Goal: Task Accomplishment & Management: Manage account settings

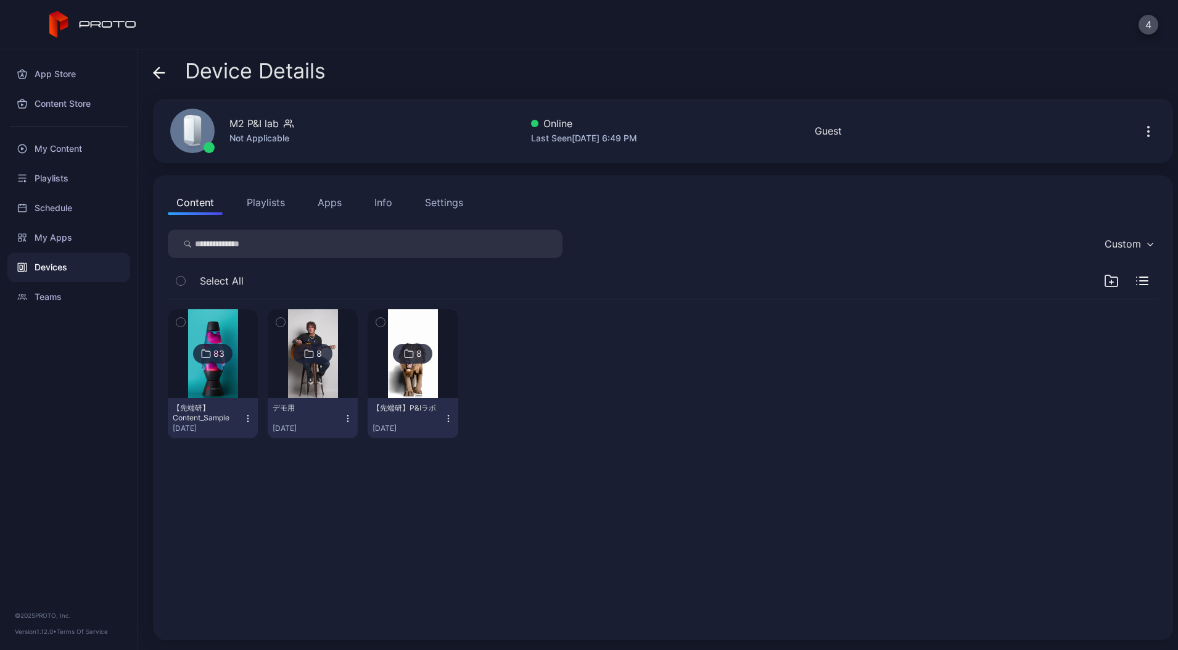
click at [165, 71] on div "Device Details" at bounding box center [239, 74] width 173 height 30
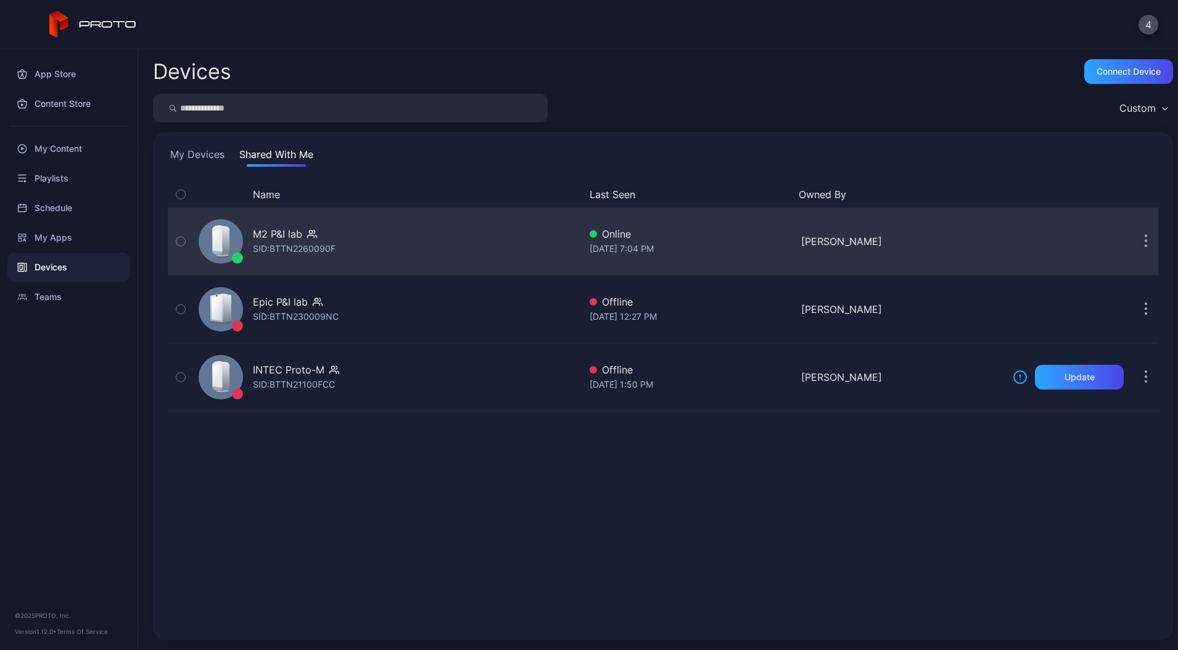
click at [408, 247] on div "M2 P&I lab SID: BTTN2260090F" at bounding box center [387, 241] width 386 height 62
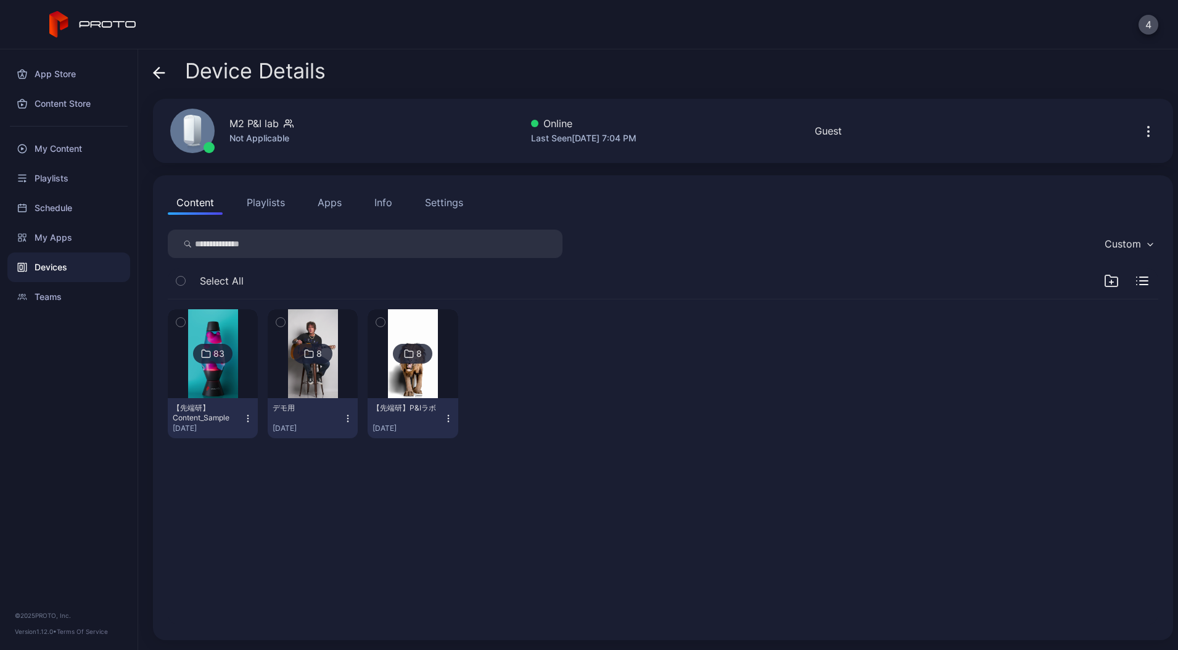
drag, startPoint x: 1123, startPoint y: 133, endPoint x: 1130, endPoint y: 137, distance: 8.0
click at [1132, 134] on div at bounding box center [1151, 130] width 39 height 25
click at [1141, 137] on icon "button" at bounding box center [1148, 131] width 15 height 15
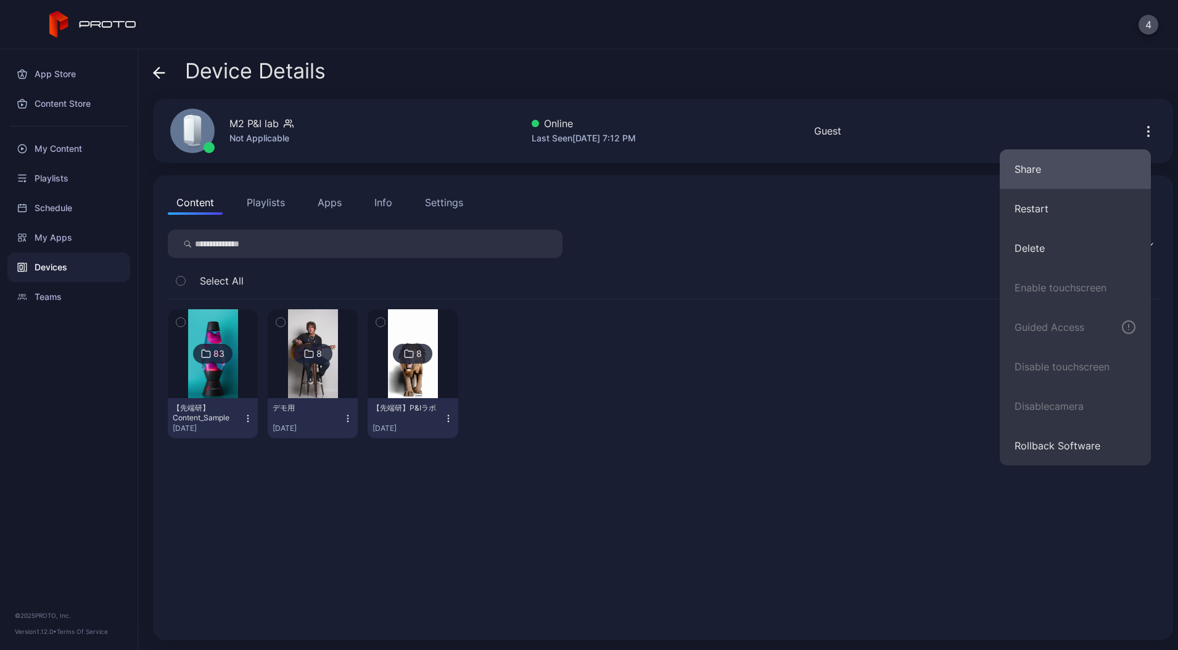
click at [1037, 174] on button "Share" at bounding box center [1075, 168] width 151 height 39
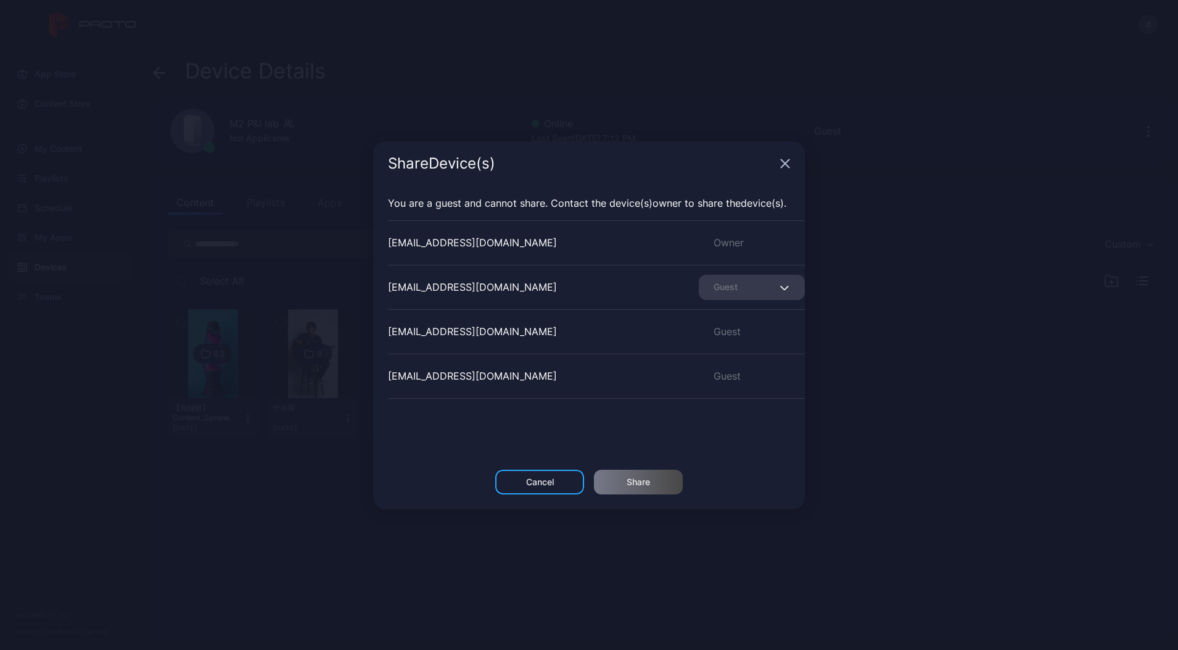
click at [568, 253] on div "[EMAIL_ADDRESS][DOMAIN_NAME] Owner" at bounding box center [596, 242] width 417 height 44
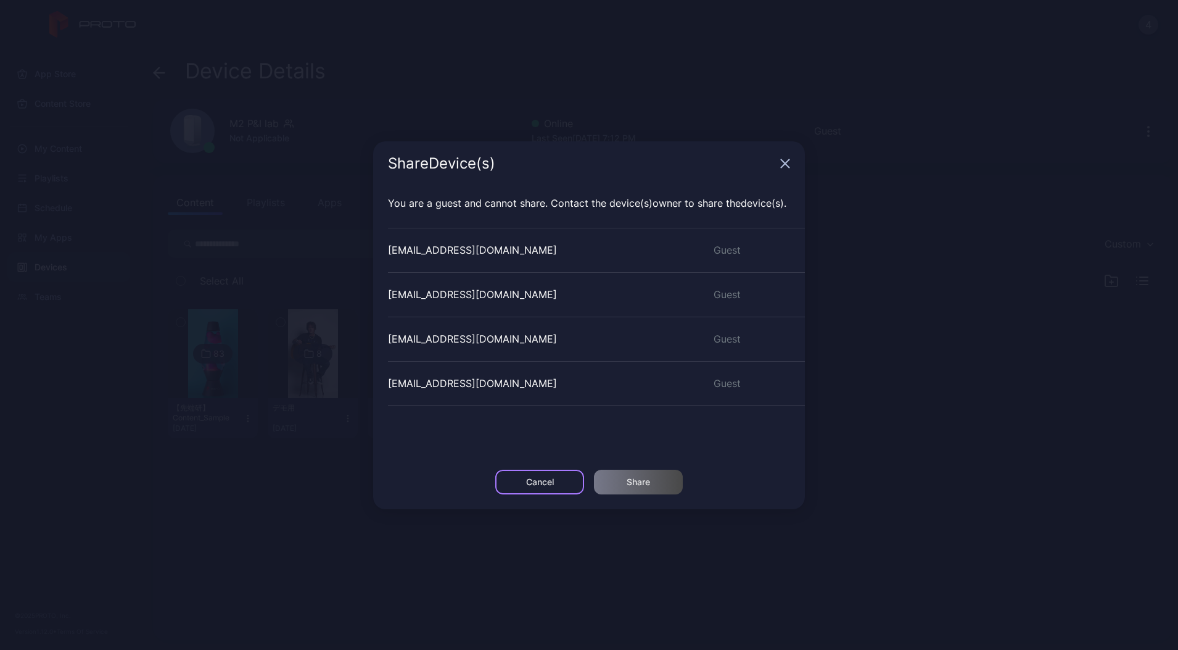
click at [522, 471] on div "Cancel" at bounding box center [539, 482] width 89 height 25
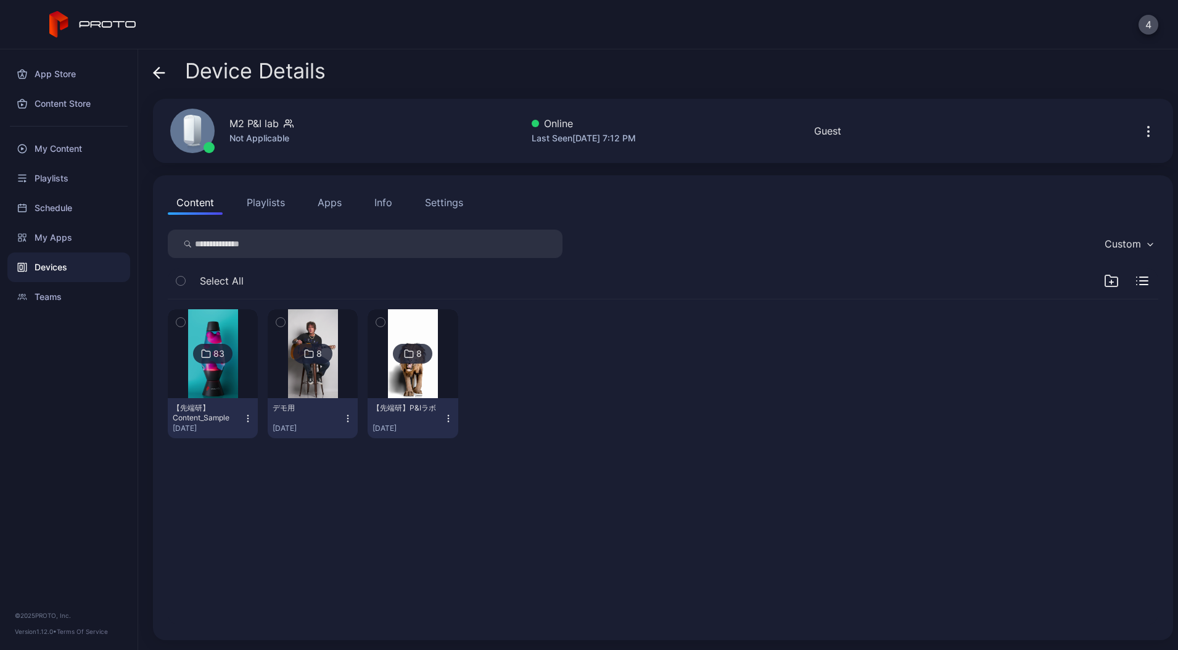
click at [1141, 128] on icon "button" at bounding box center [1148, 131] width 15 height 15
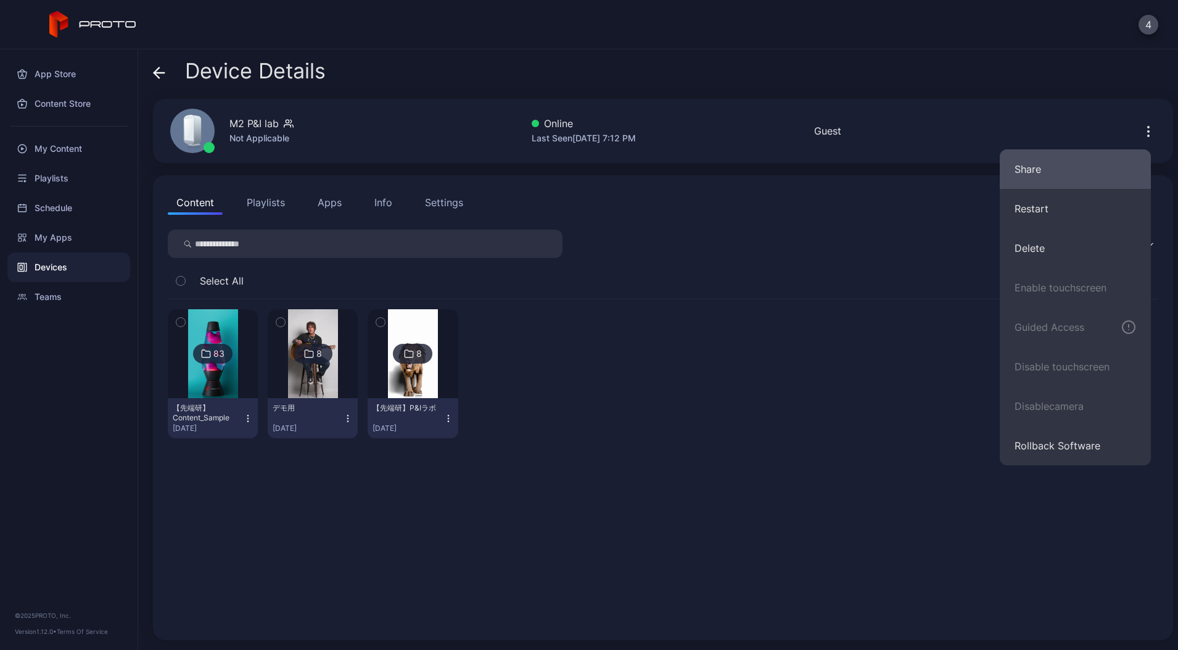
click at [1033, 178] on button "Share" at bounding box center [1075, 168] width 151 height 39
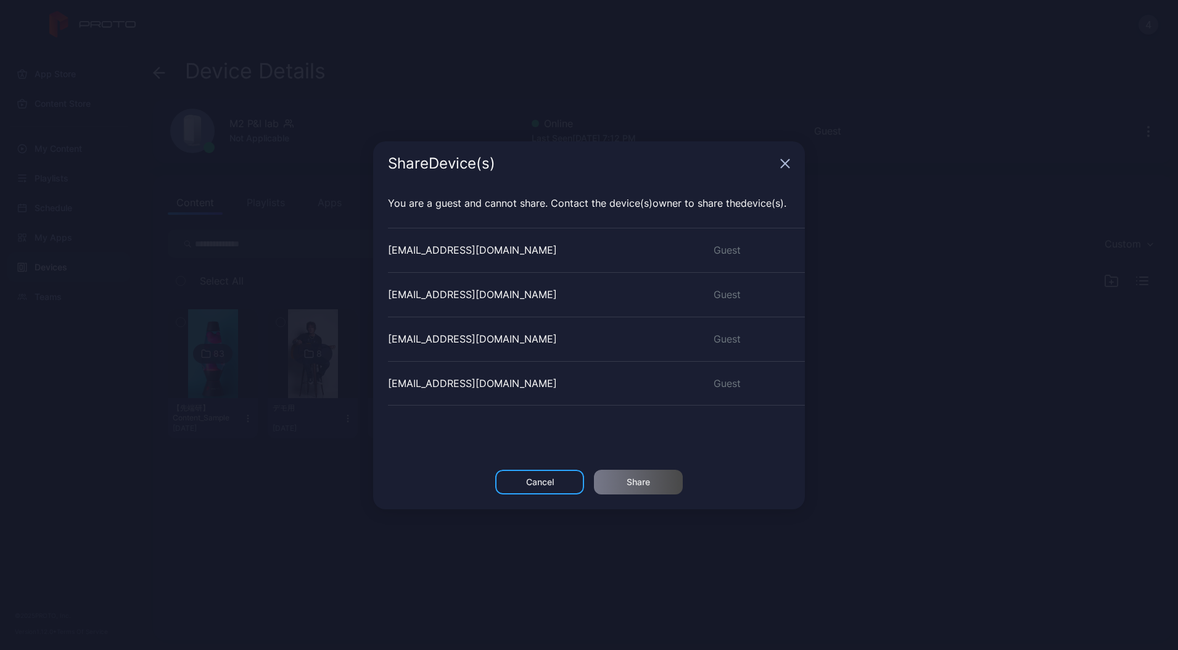
click at [581, 344] on div "[EMAIL_ADDRESS][DOMAIN_NAME] Guest" at bounding box center [596, 339] width 417 height 44
click at [563, 476] on div "Cancel" at bounding box center [539, 482] width 89 height 25
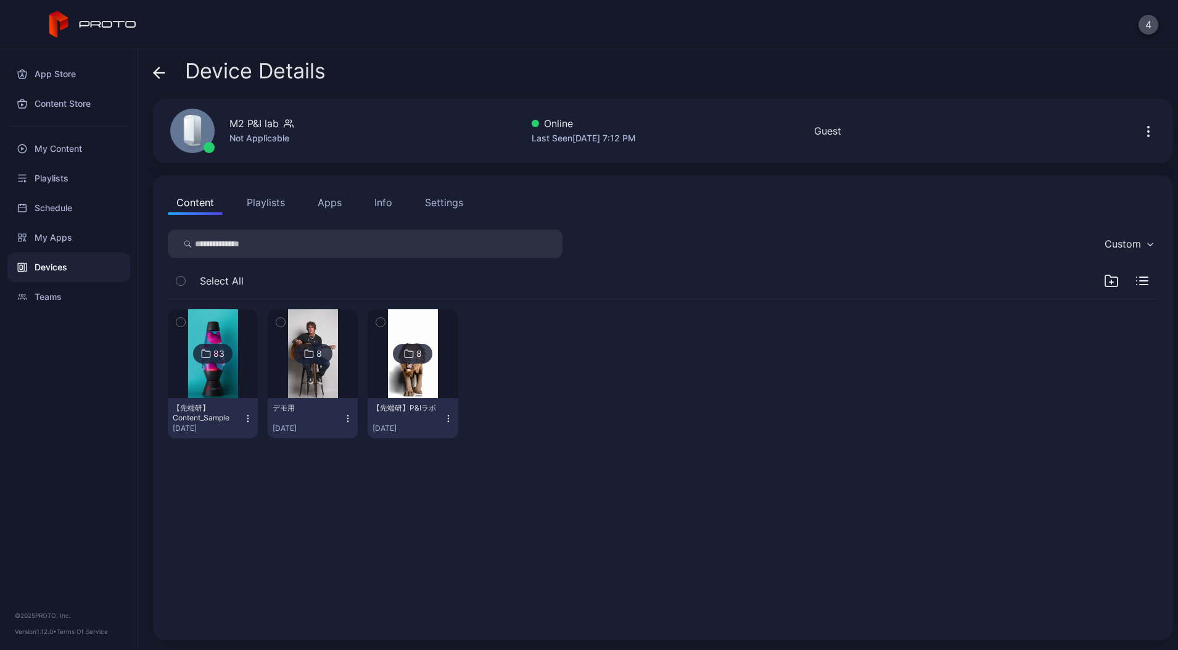
click at [162, 74] on icon at bounding box center [159, 73] width 12 height 12
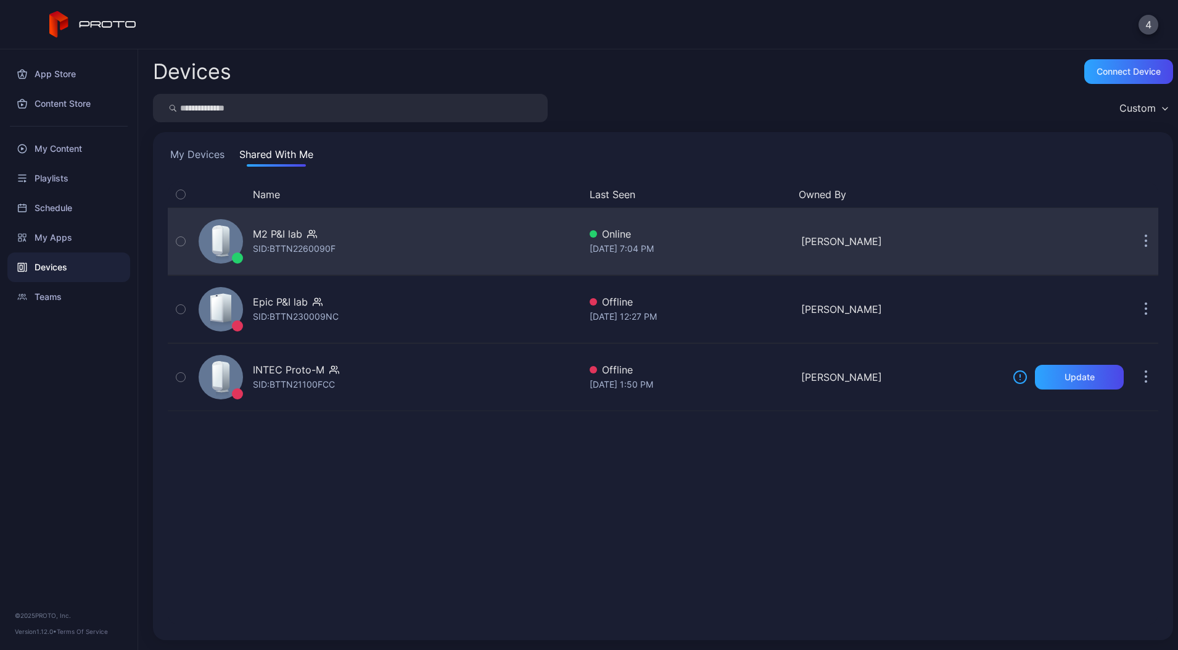
click at [1140, 238] on button "button" at bounding box center [1146, 241] width 25 height 25
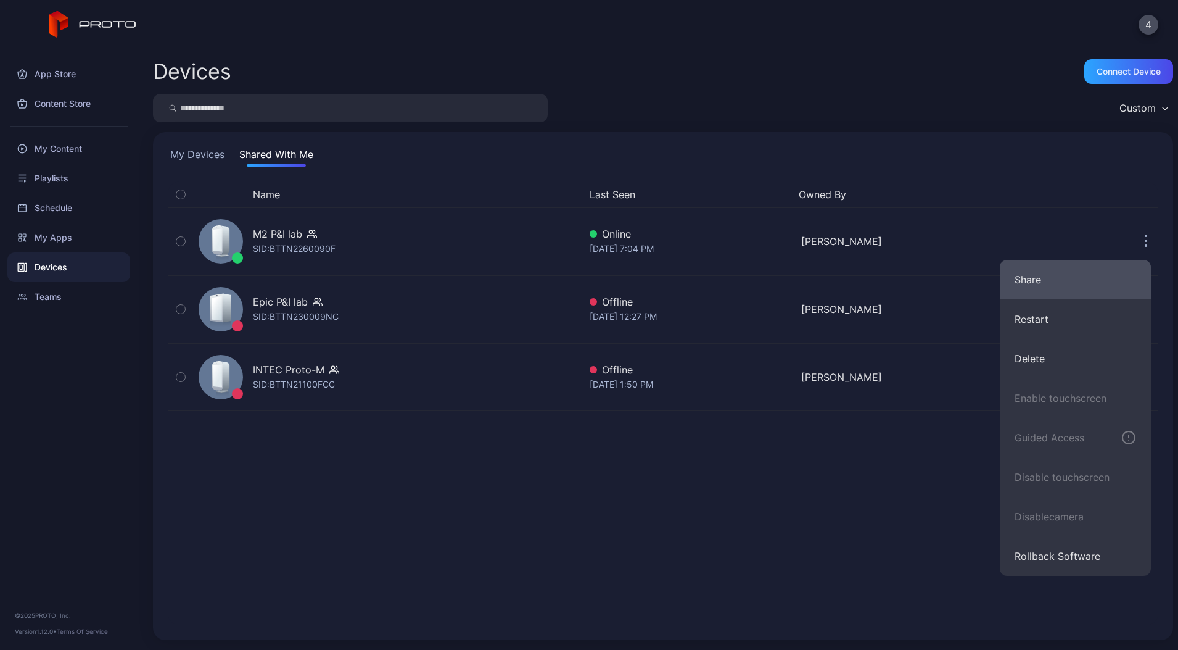
click at [1080, 281] on button "Share" at bounding box center [1075, 279] width 151 height 39
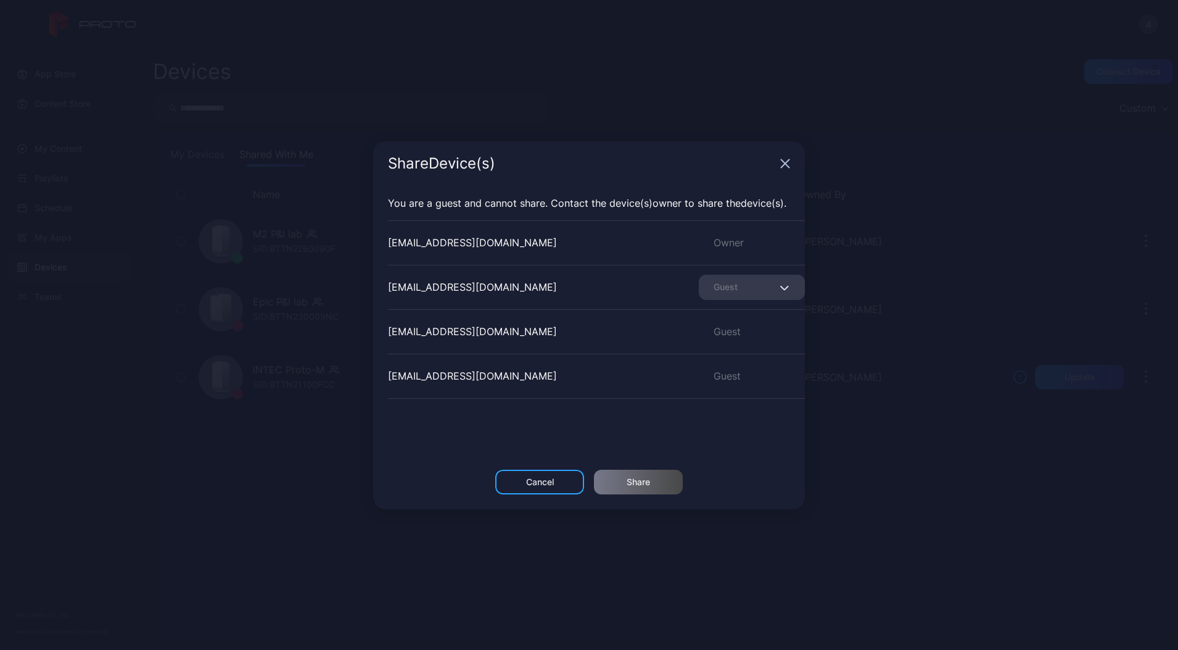
scroll to position [126, 0]
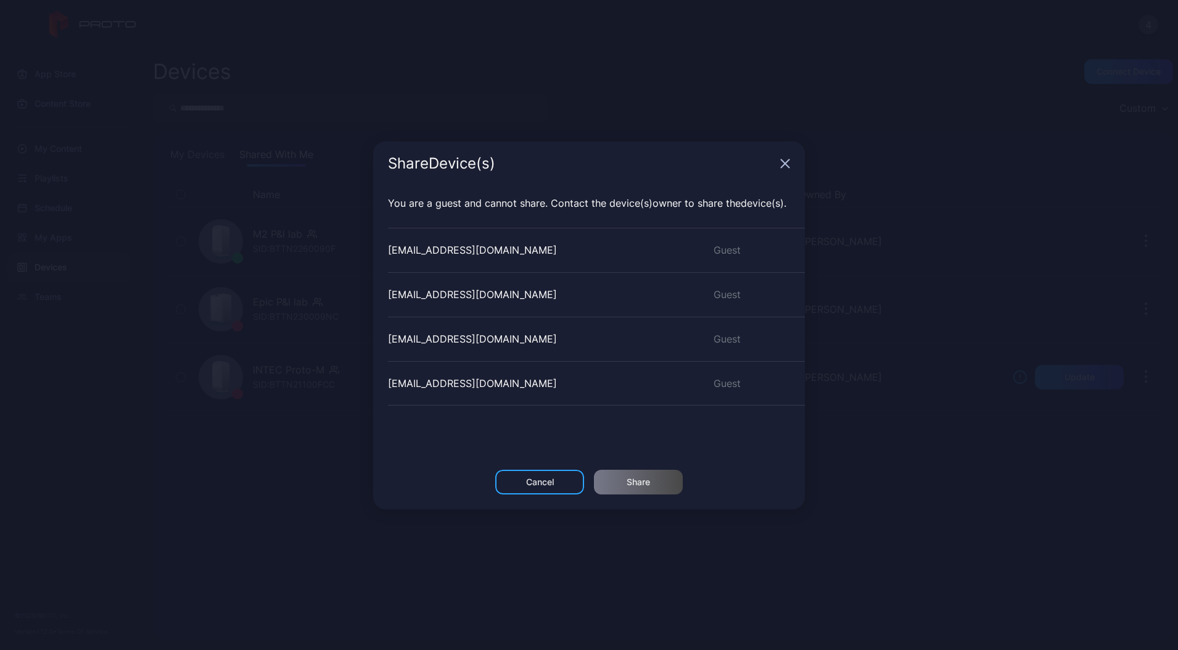
click at [453, 404] on div "[EMAIL_ADDRESS][DOMAIN_NAME] Guest" at bounding box center [596, 383] width 417 height 44
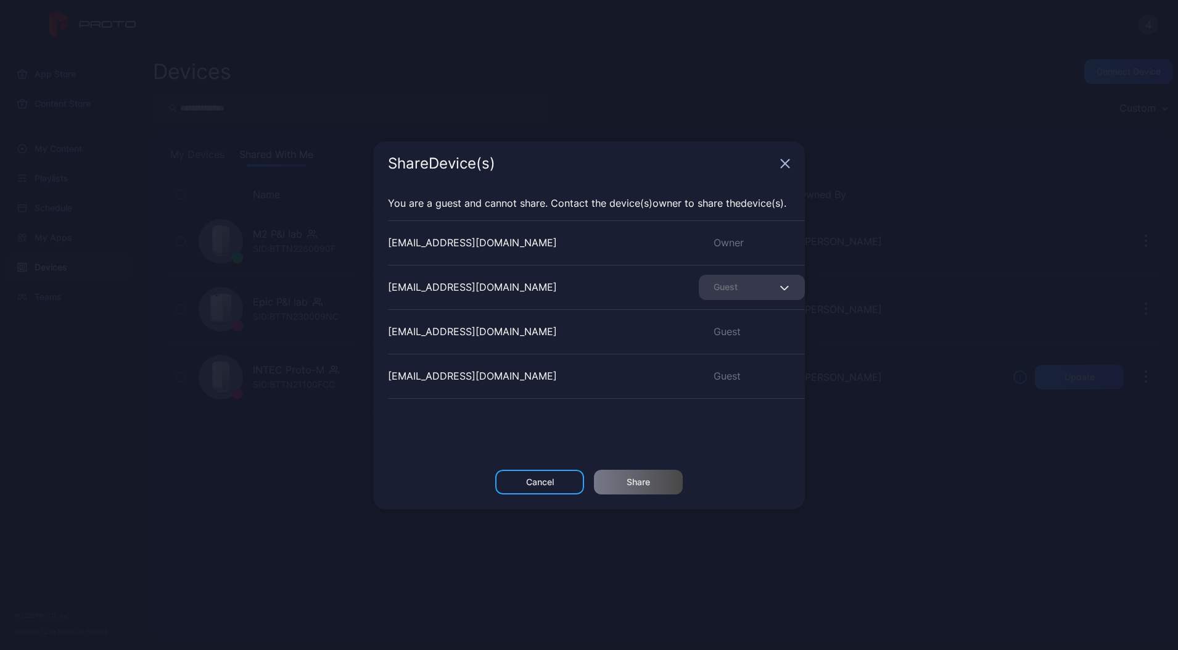
click at [761, 293] on div "Guest" at bounding box center [752, 287] width 106 height 25
click at [470, 368] on div "[EMAIL_ADDRESS][DOMAIN_NAME]" at bounding box center [472, 375] width 169 height 15
click at [538, 486] on div "Cancel" at bounding box center [540, 482] width 28 height 10
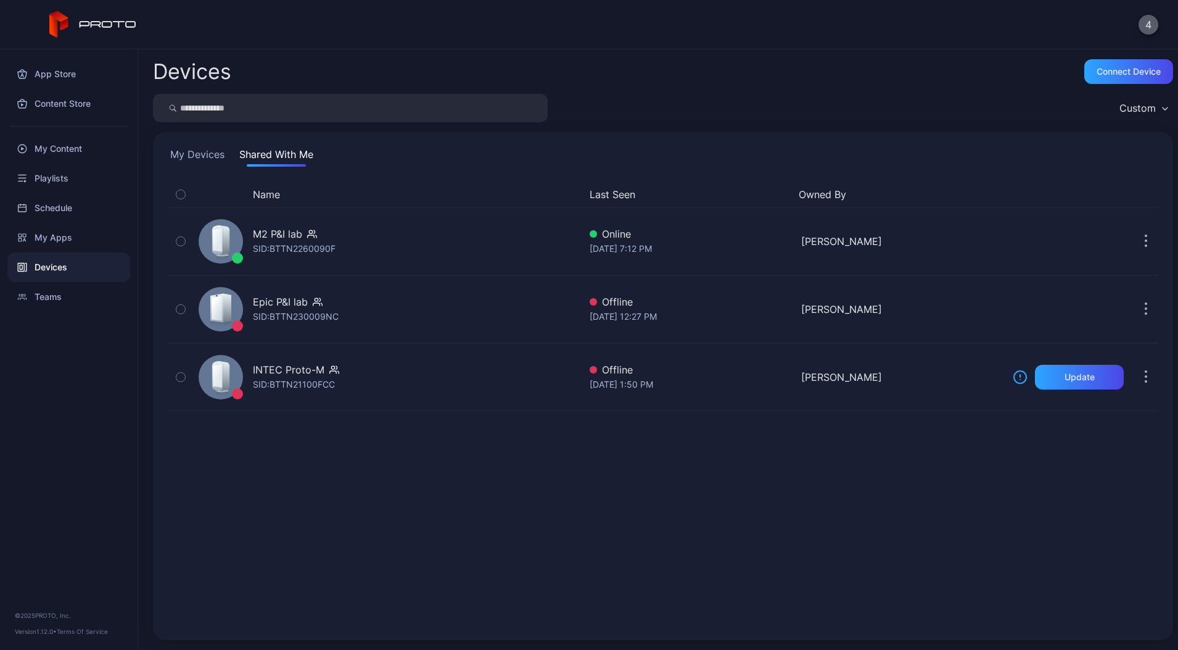
click at [1150, 23] on button "4" at bounding box center [1149, 25] width 20 height 20
click at [473, 500] on div "Name Last Seen Owned By M2 P&I lab SID: BTTN2260090F Online [DATE] 7:12 PM Ishi…" at bounding box center [663, 403] width 991 height 444
click at [1142, 33] on button "4" at bounding box center [1149, 25] width 20 height 20
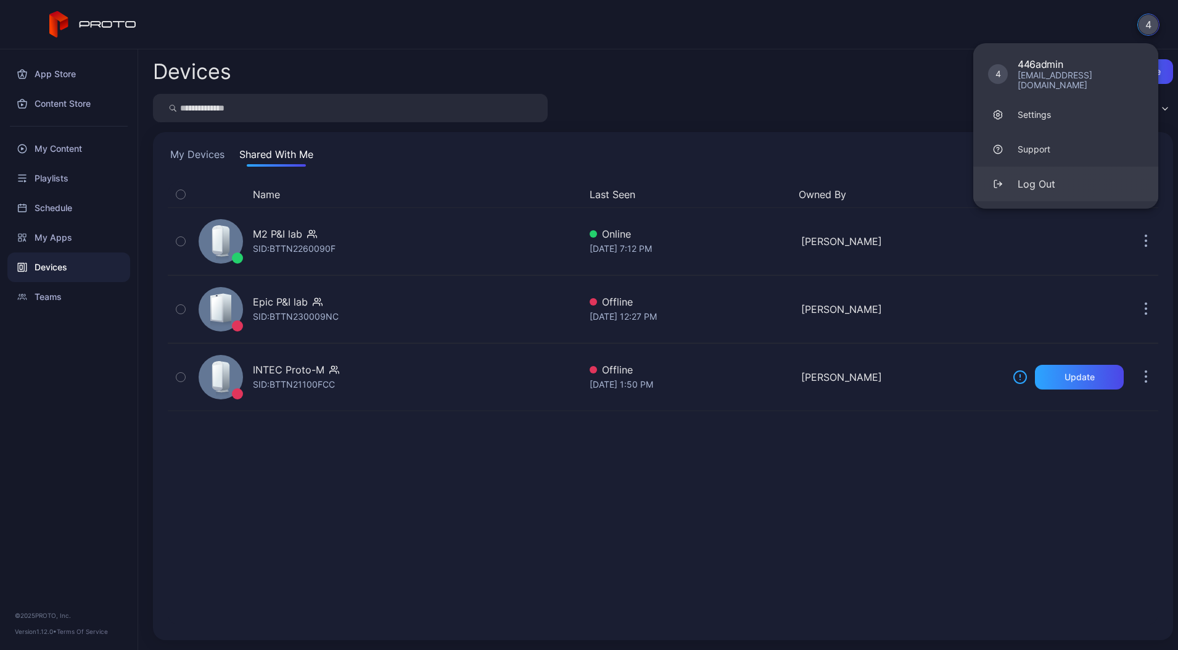
click at [1034, 167] on button "Log Out" at bounding box center [1066, 184] width 185 height 35
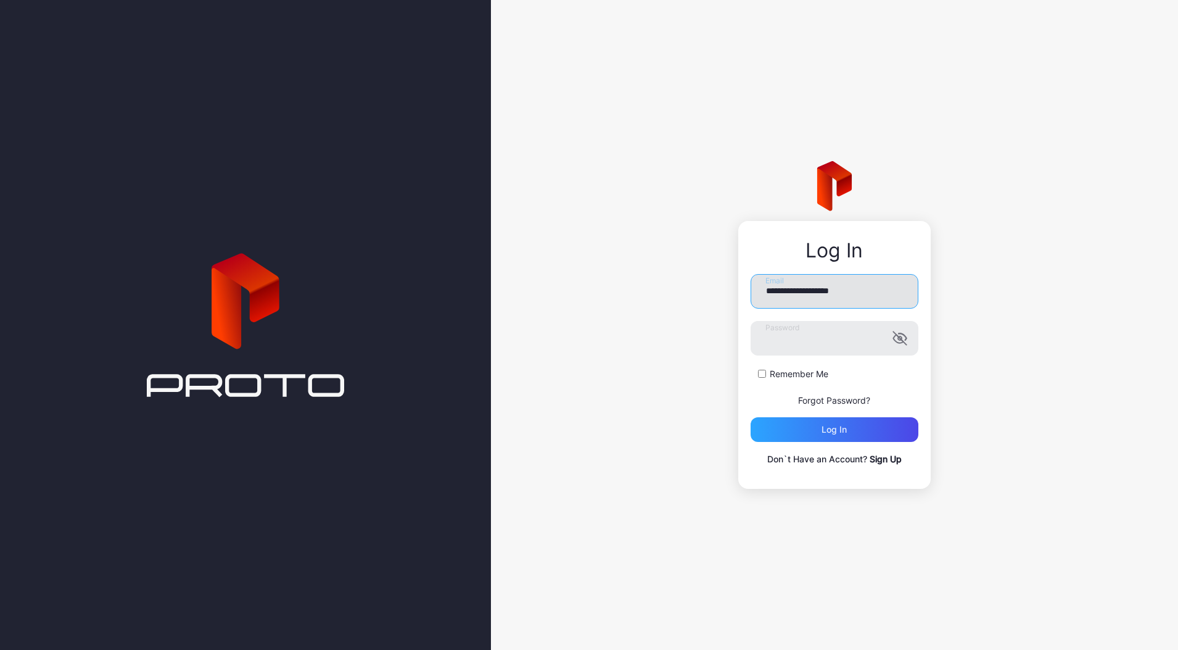
click at [846, 290] on input "**********" at bounding box center [835, 291] width 168 height 35
paste input "******"
type input "**********"
click at [806, 430] on div "Log in" at bounding box center [835, 429] width 168 height 25
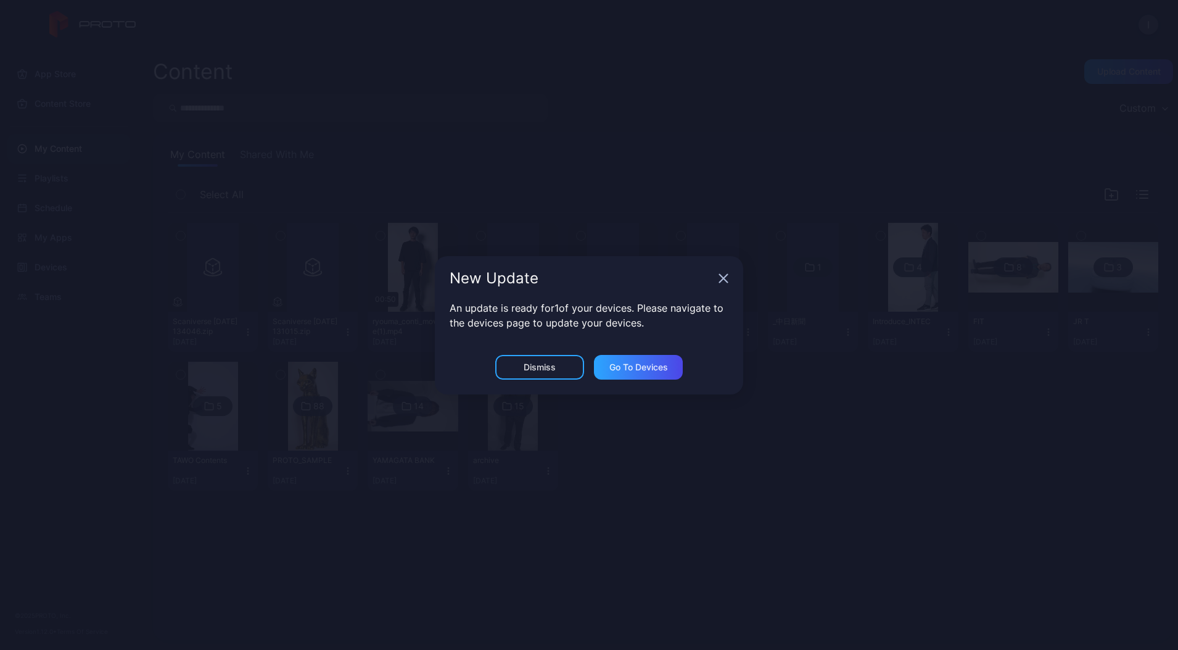
click at [719, 276] on icon "button" at bounding box center [724, 278] width 10 height 10
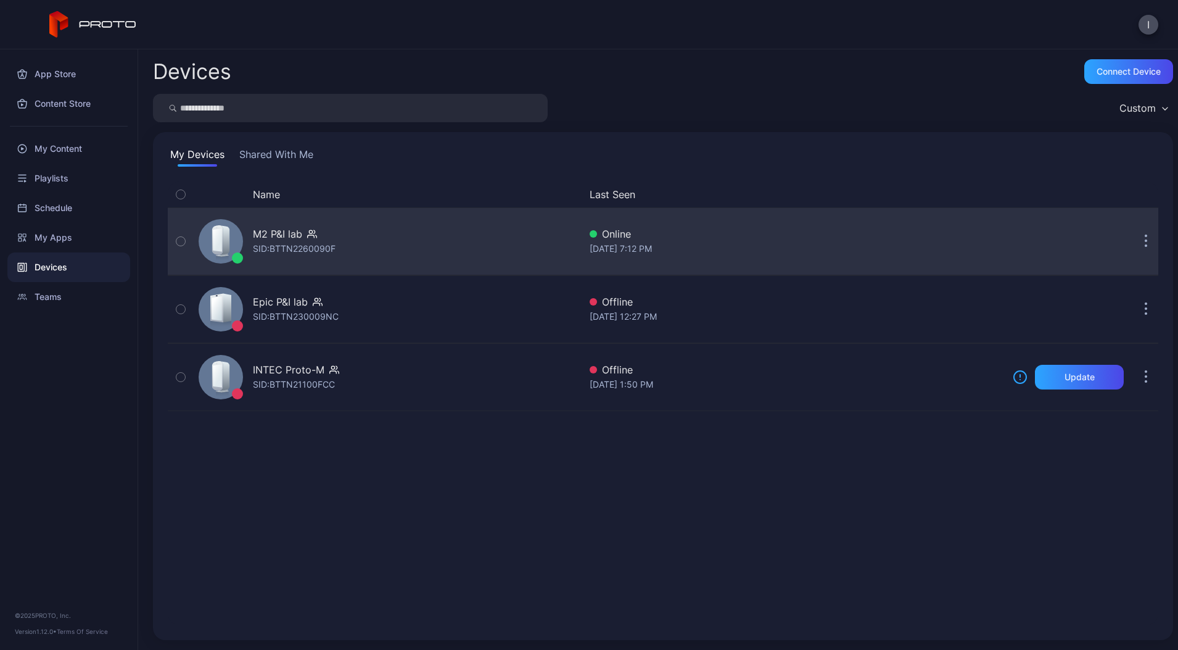
click at [1134, 241] on button "button" at bounding box center [1146, 241] width 25 height 25
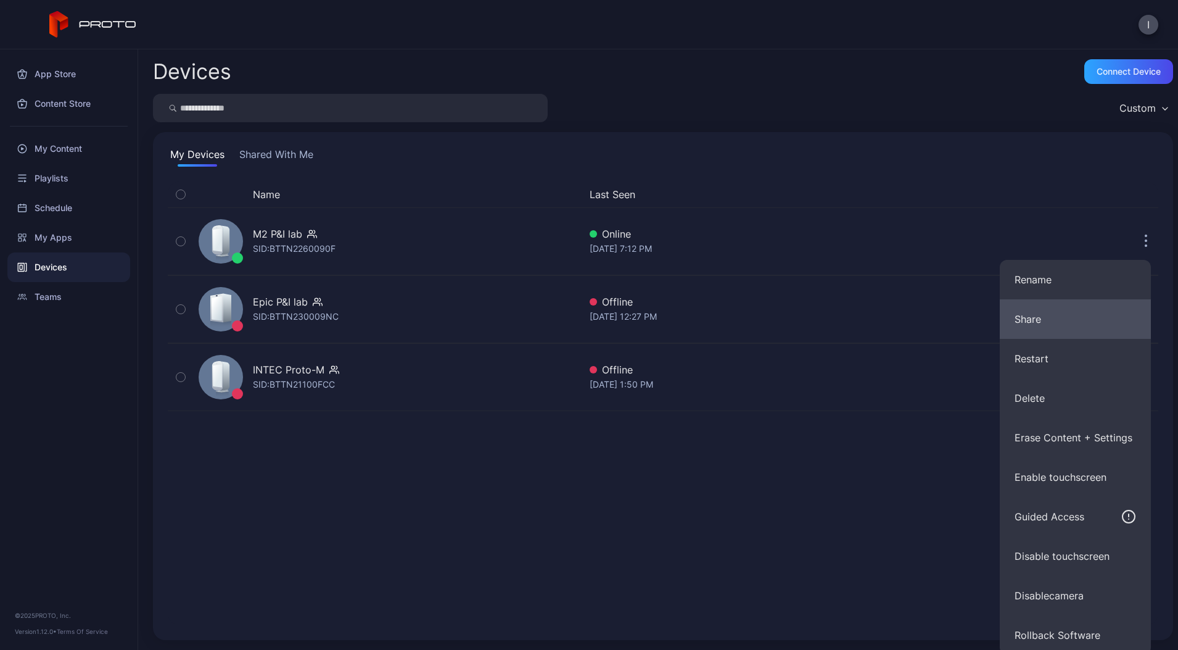
click at [1072, 318] on button "Share" at bounding box center [1075, 318] width 151 height 39
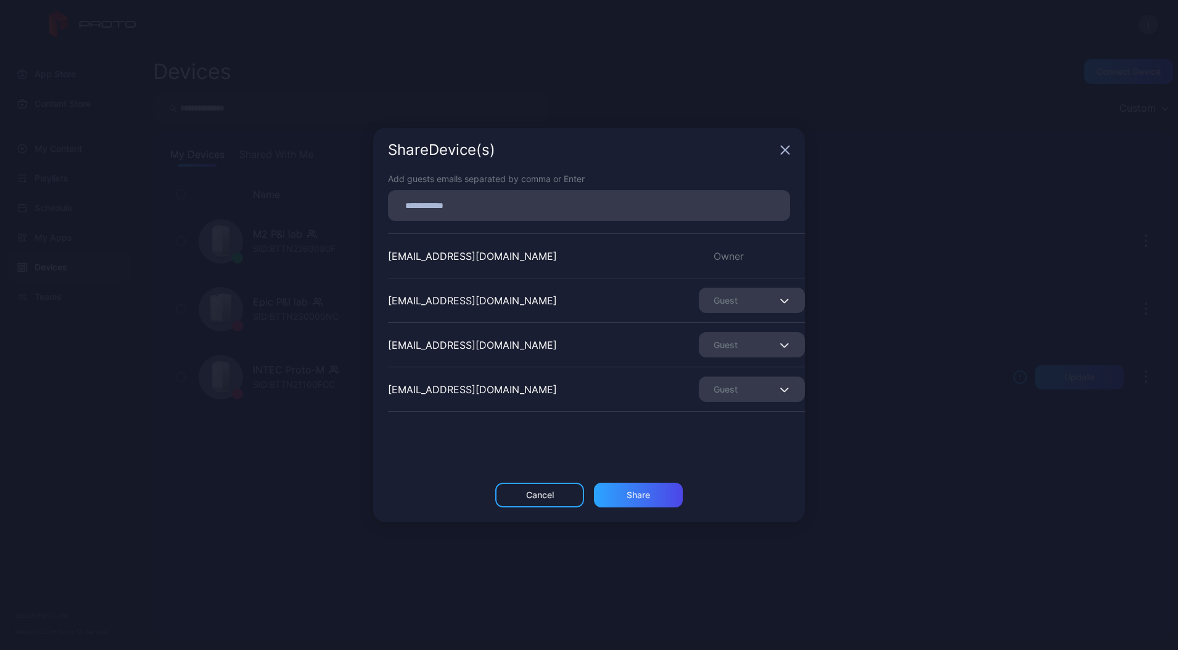
click at [652, 202] on input at bounding box center [588, 205] width 387 height 16
paste input
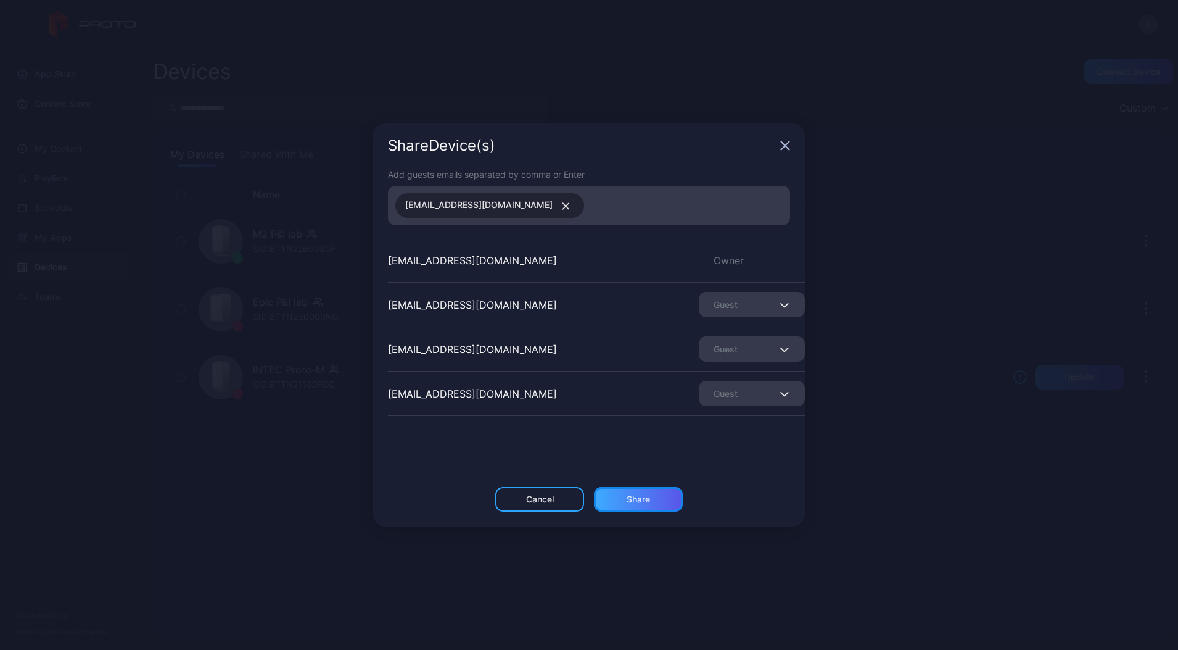
click at [643, 499] on div "Share" at bounding box center [638, 499] width 23 height 10
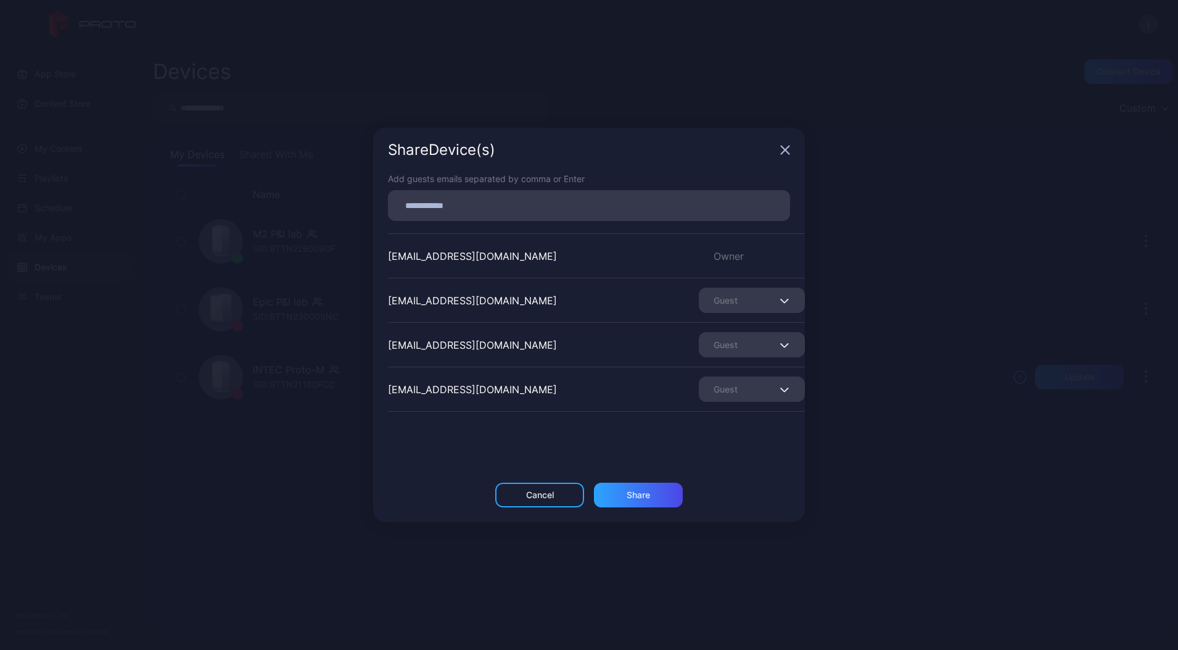
click at [748, 339] on div "Guest" at bounding box center [752, 344] width 106 height 25
click at [731, 387] on button "Remove Guest" at bounding box center [737, 382] width 105 height 39
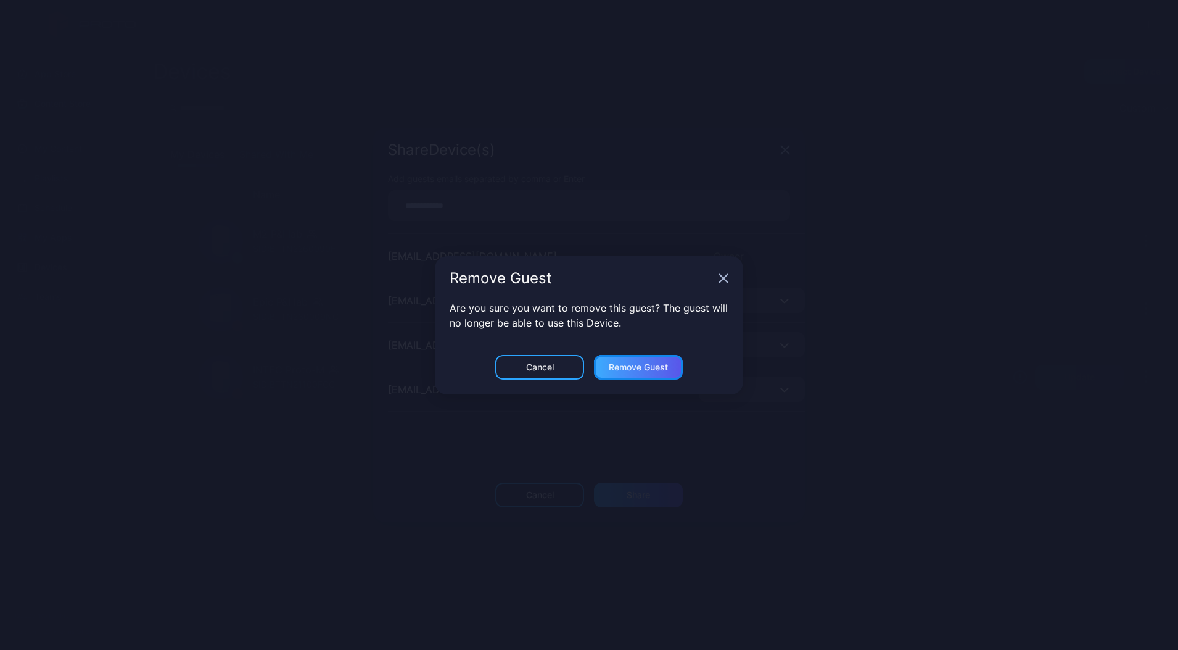
click at [627, 490] on div "Remove Guest" at bounding box center [638, 495] width 23 height 10
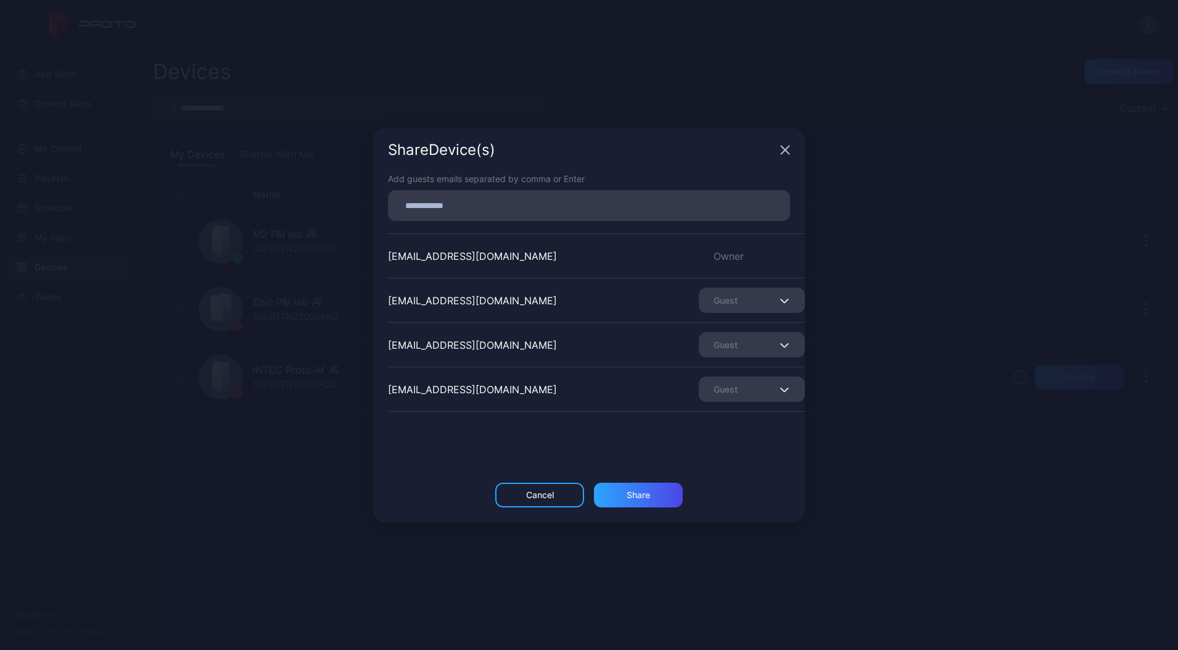
click at [733, 349] on div "Guest" at bounding box center [752, 344] width 106 height 25
click at [464, 379] on div "[EMAIL_ADDRESS][DOMAIN_NAME] Guest" at bounding box center [596, 388] width 417 height 44
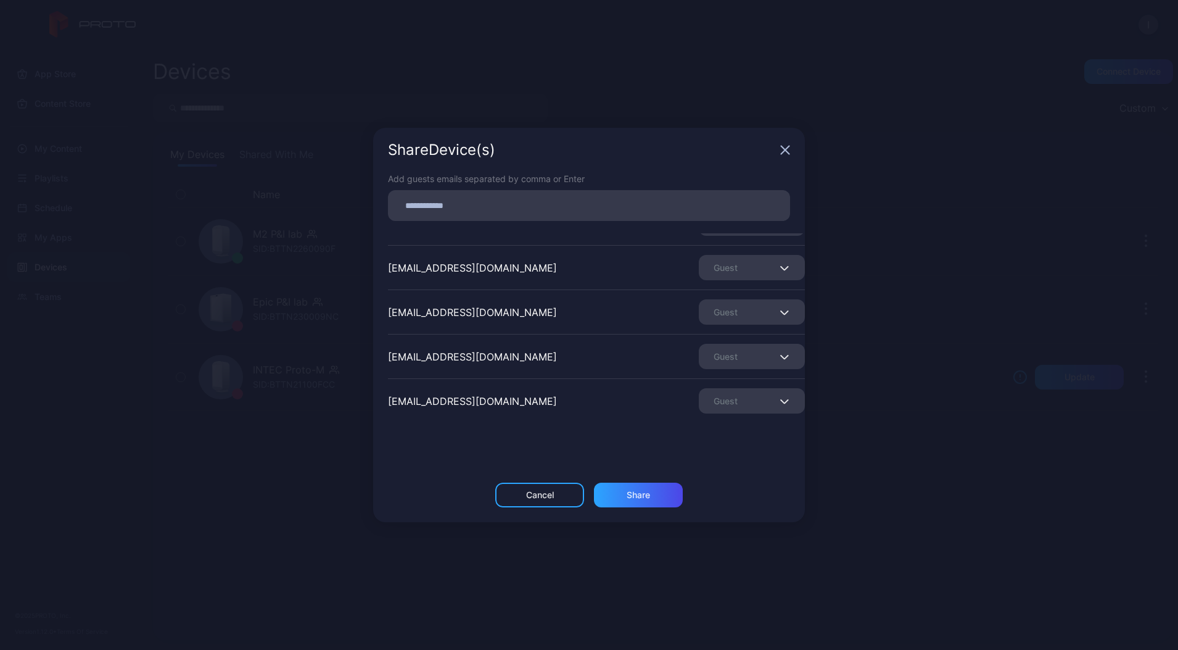
click at [732, 359] on div "Guest" at bounding box center [752, 356] width 106 height 25
click at [719, 402] on button "Remove Guest" at bounding box center [737, 394] width 105 height 39
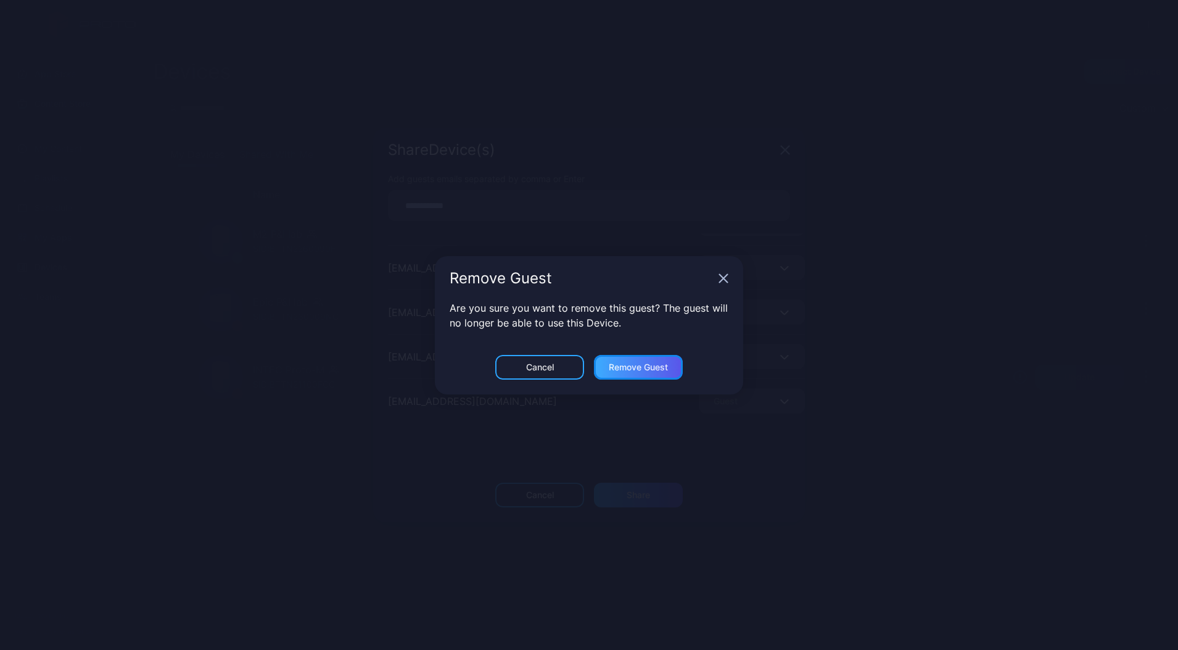
click at [627, 490] on div "Remove Guest" at bounding box center [638, 495] width 23 height 10
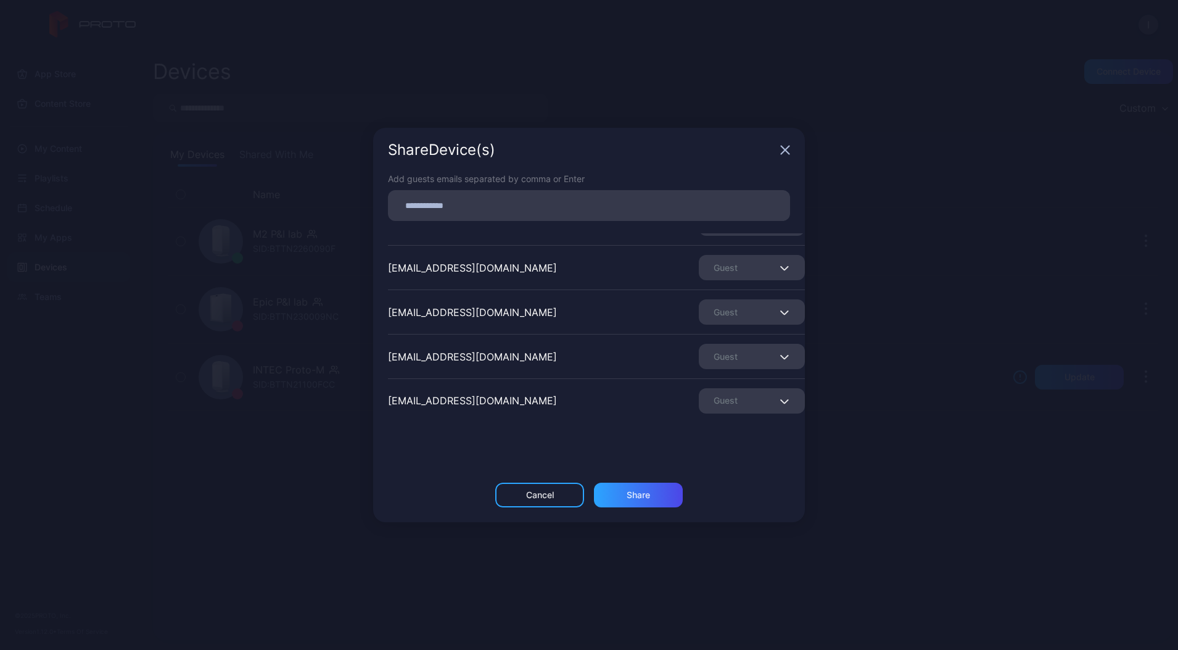
scroll to position [81, 0]
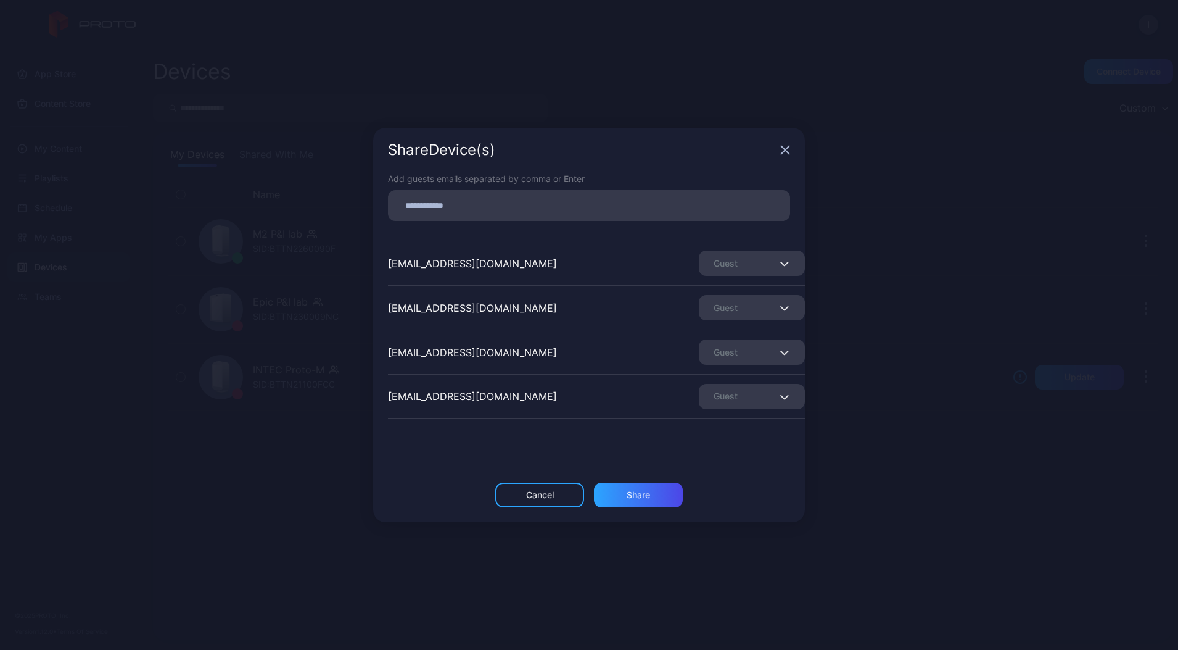
click at [704, 354] on div "Guest" at bounding box center [752, 351] width 106 height 25
click at [734, 395] on button "Remove Guest" at bounding box center [737, 390] width 105 height 39
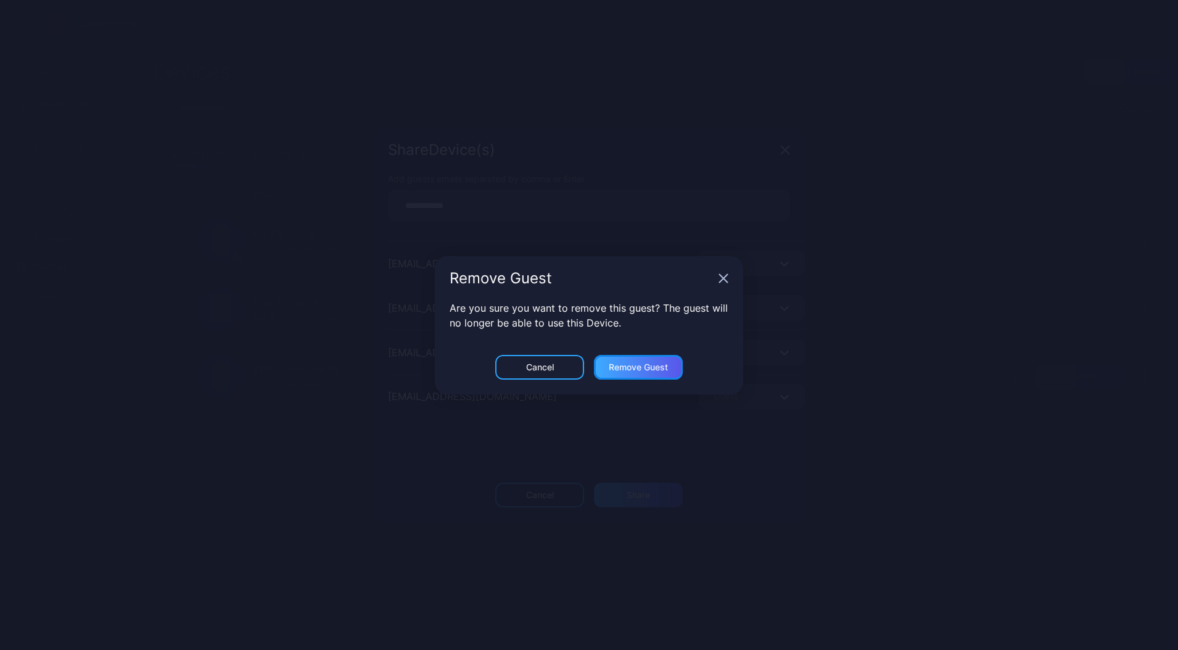
click at [627, 490] on div "Remove Guest" at bounding box center [638, 495] width 23 height 10
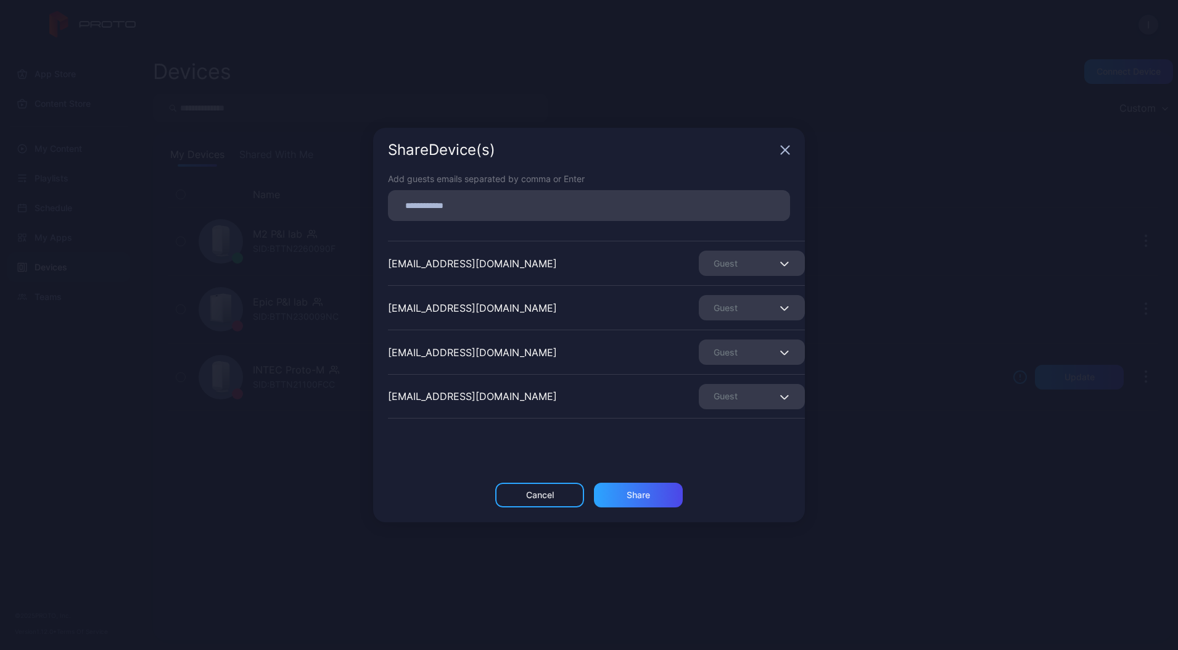
scroll to position [0, 0]
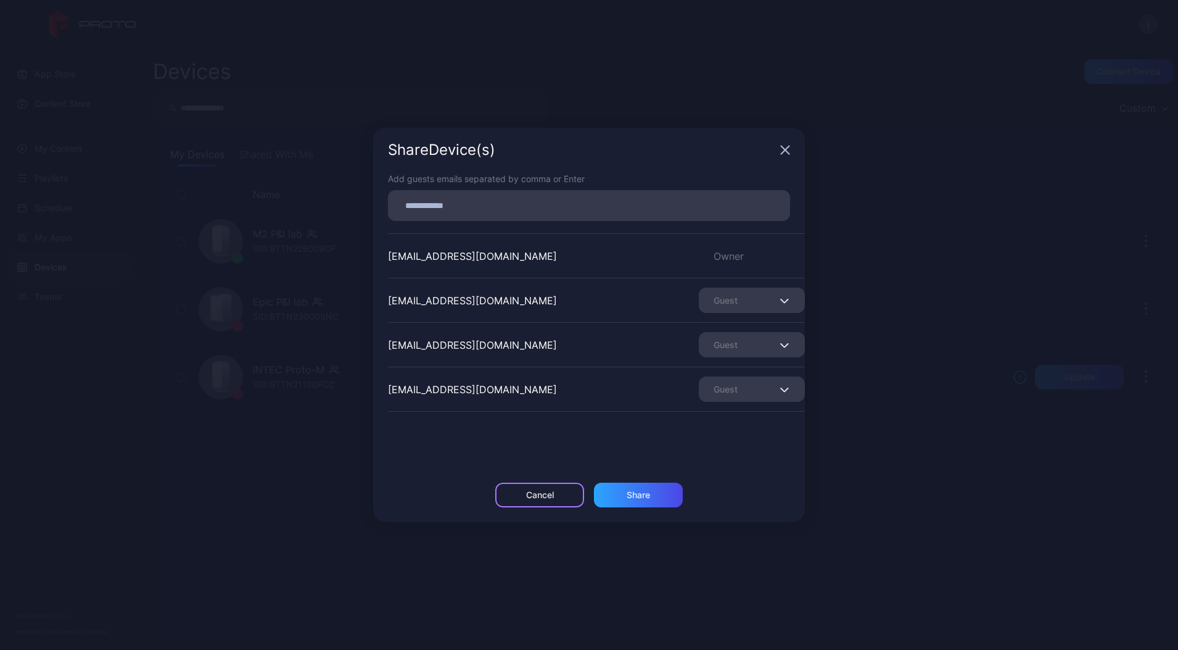
drag, startPoint x: 520, startPoint y: 491, endPoint x: 552, endPoint y: 487, distance: 32.4
click at [552, 487] on div "Cancel" at bounding box center [539, 494] width 89 height 25
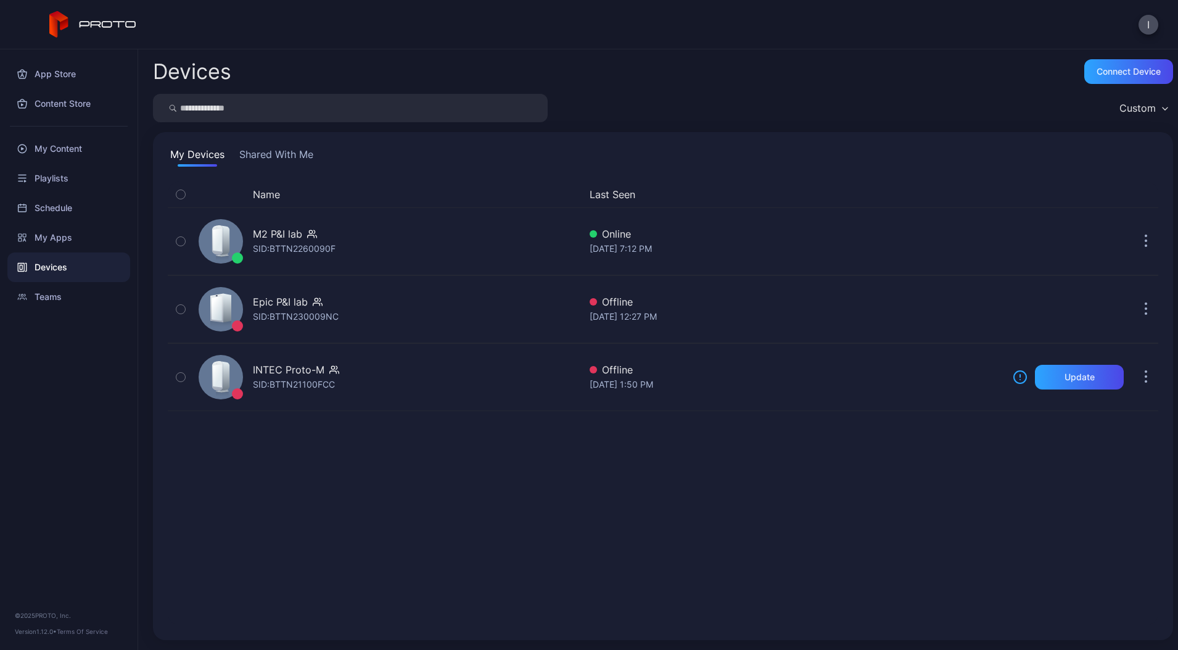
click at [552, 487] on div "Name Last Seen M2 P&I lab SID: BTTN2260090F Online [DATE] 7:12 PM Epic P&I lab …" at bounding box center [663, 403] width 991 height 444
click at [1143, 29] on button "I" at bounding box center [1149, 25] width 20 height 20
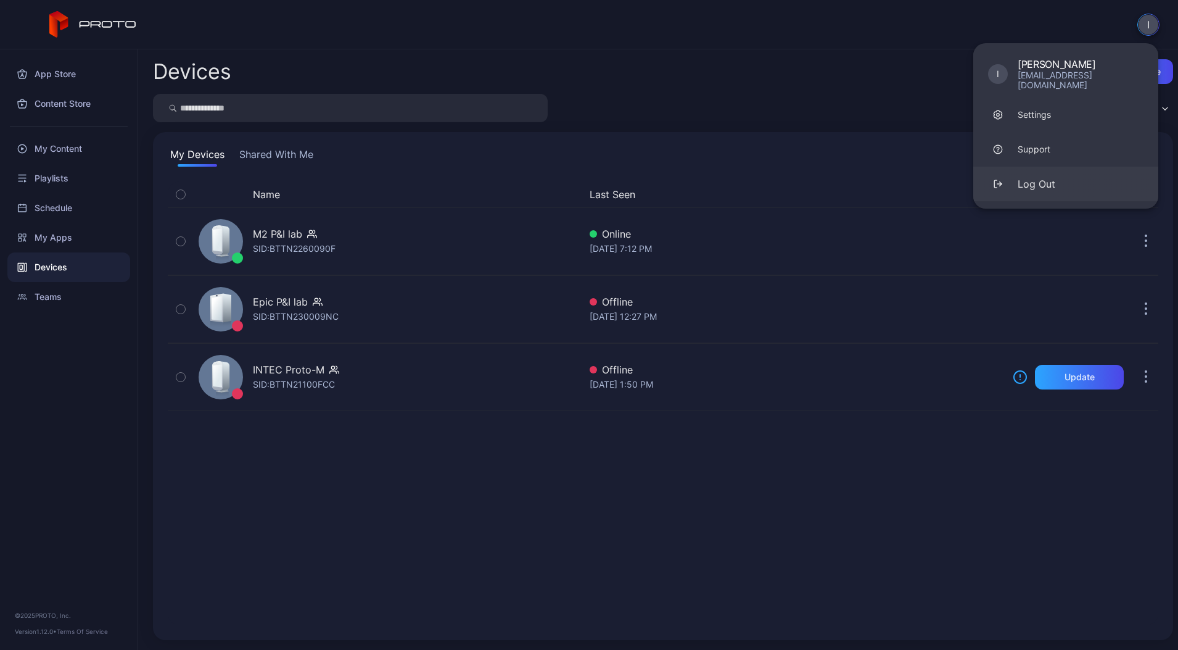
click at [1051, 176] on div "Log Out" at bounding box center [1037, 183] width 38 height 15
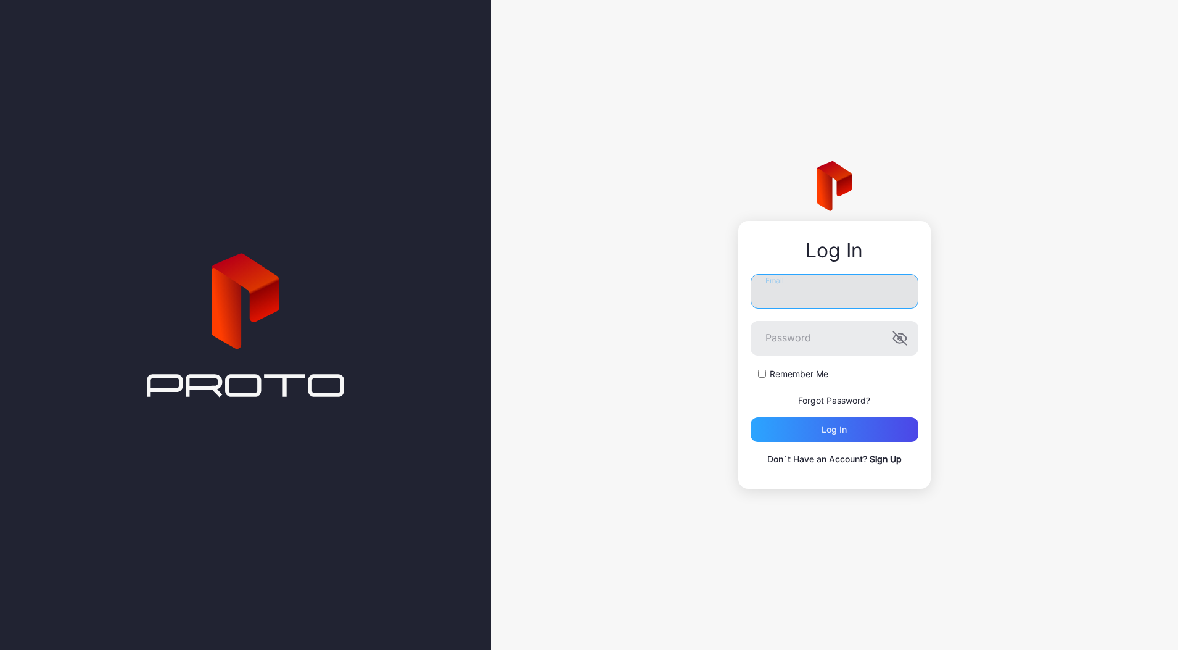
type input "**********"
click at [800, 293] on input "**********" at bounding box center [835, 291] width 168 height 35
click at [816, 432] on div "Log in" at bounding box center [835, 429] width 168 height 25
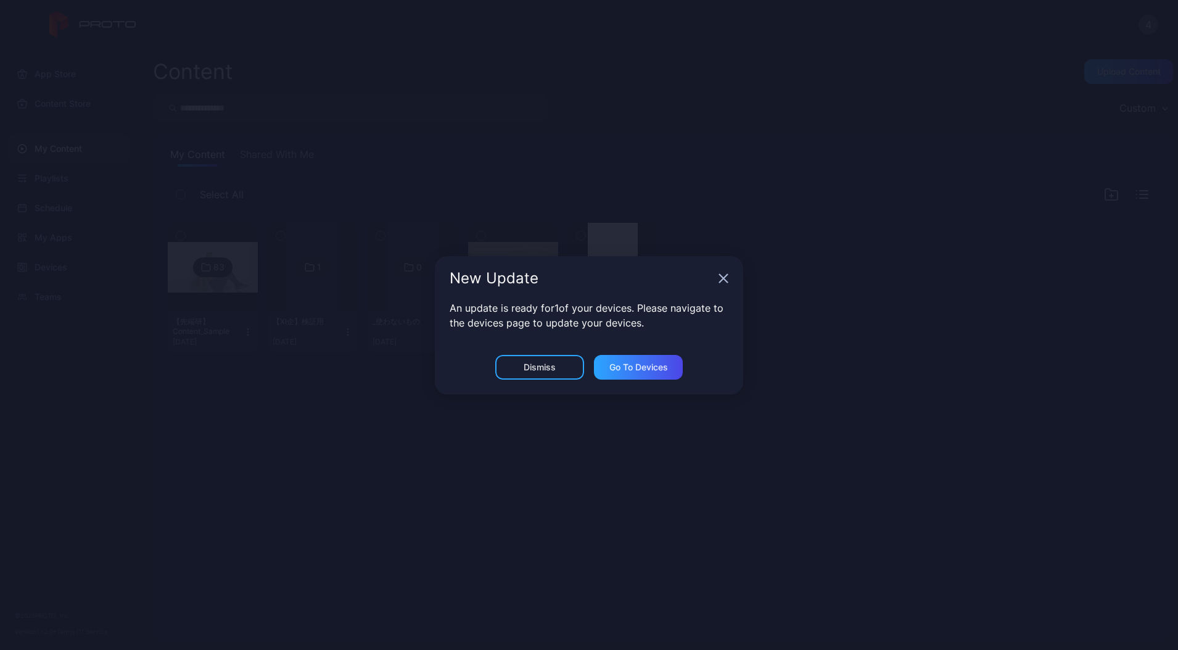
click at [716, 281] on div "New Update" at bounding box center [589, 278] width 308 height 44
click at [718, 281] on div "New Update" at bounding box center [589, 278] width 308 height 44
click at [729, 281] on div "New Update" at bounding box center [589, 278] width 308 height 44
click at [720, 277] on icon "button" at bounding box center [724, 278] width 10 height 10
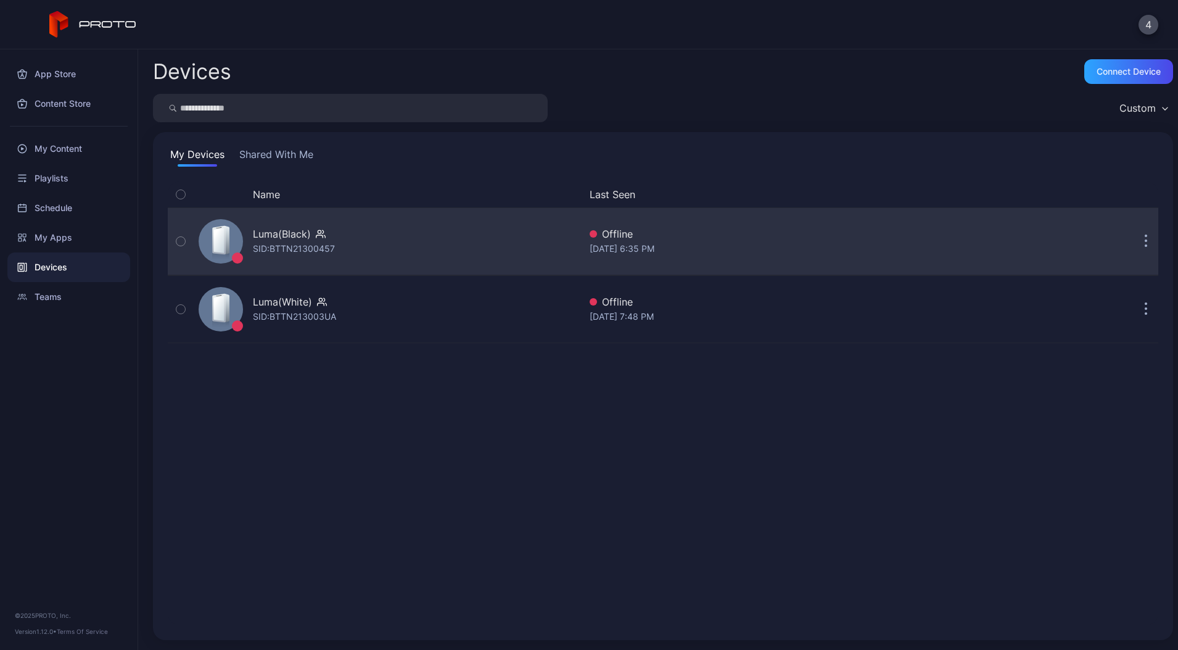
click at [1134, 244] on button "button" at bounding box center [1146, 241] width 25 height 25
click at [504, 217] on div "Luma(Black) SID: BTTN21300457" at bounding box center [387, 241] width 386 height 62
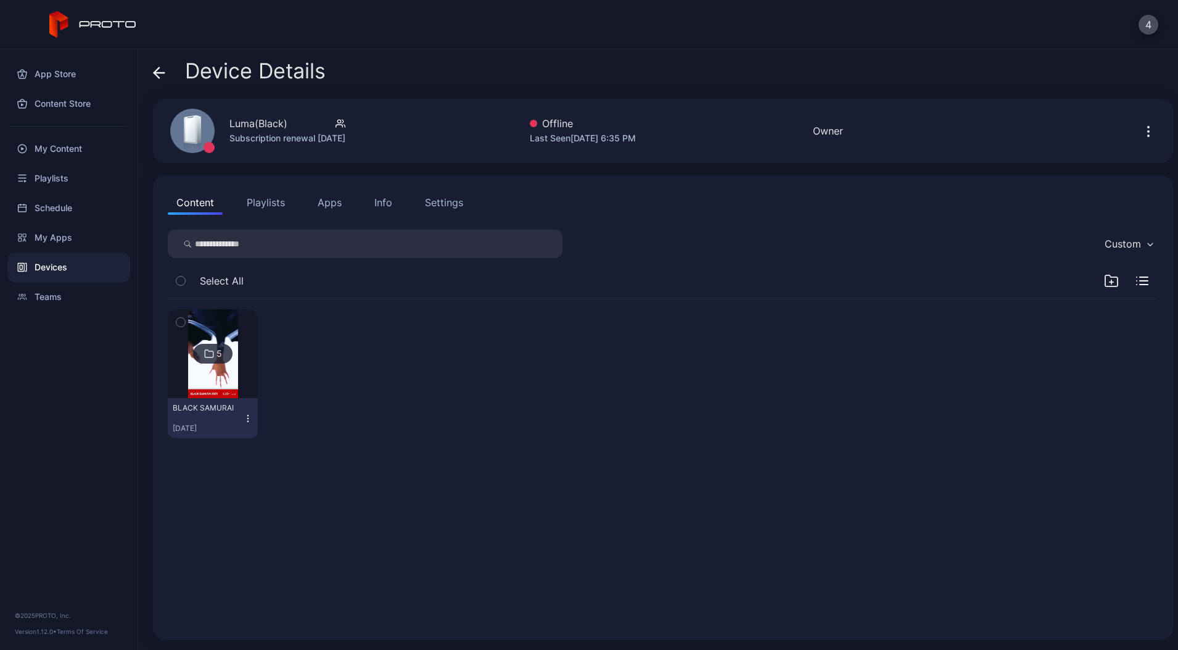
click at [1139, 131] on button "button" at bounding box center [1149, 130] width 20 height 25
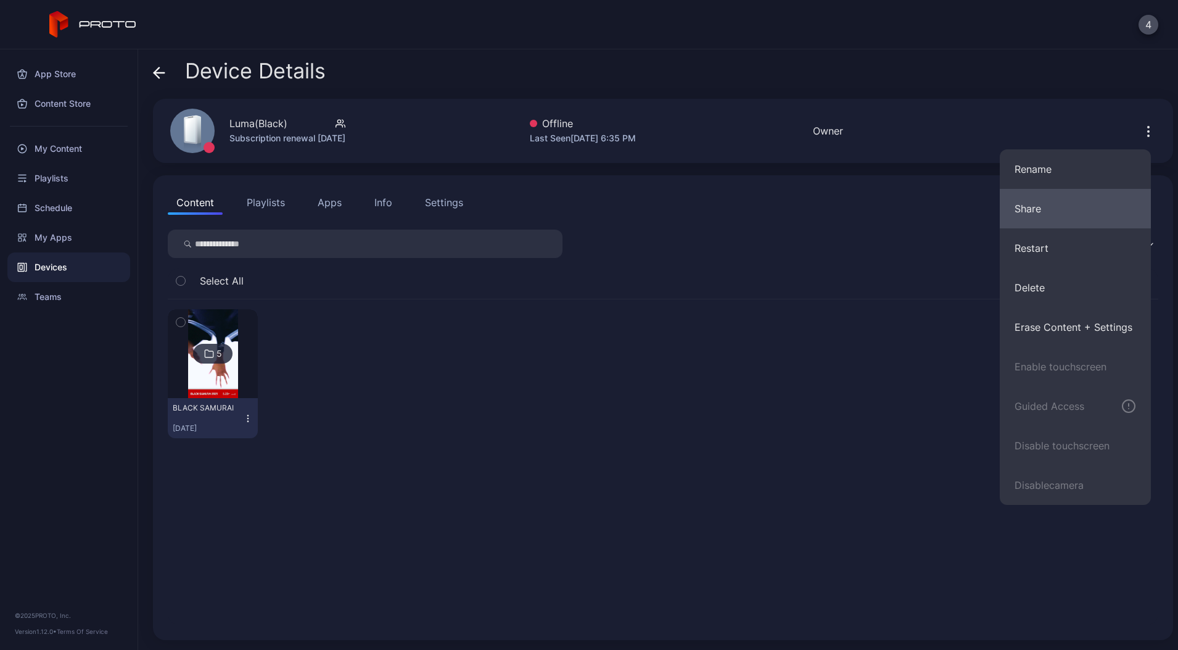
click at [1037, 212] on button "Share" at bounding box center [1075, 208] width 151 height 39
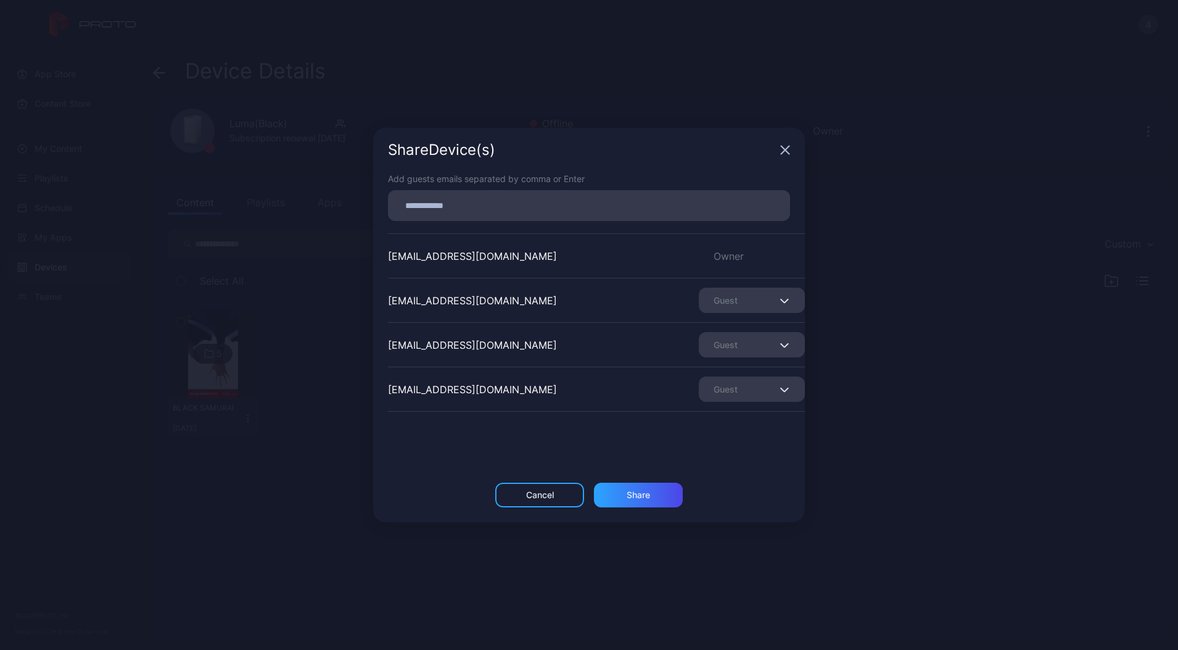
click at [490, 200] on input at bounding box center [588, 205] width 387 height 16
paste input
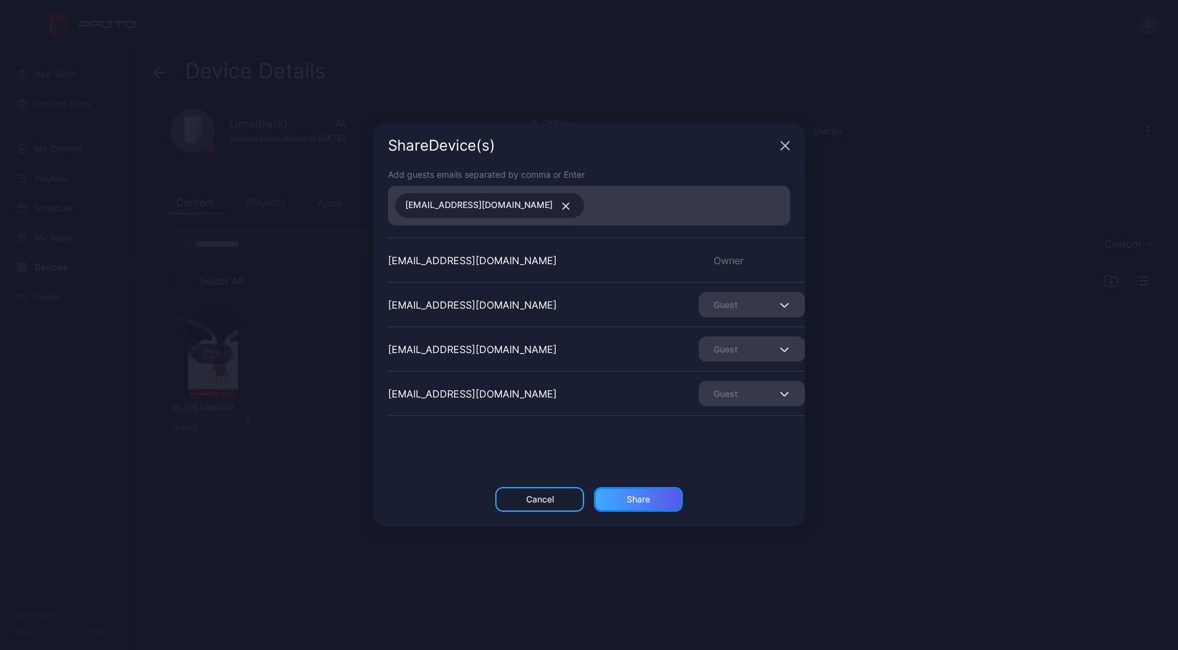
click at [641, 497] on div "Share" at bounding box center [638, 499] width 23 height 10
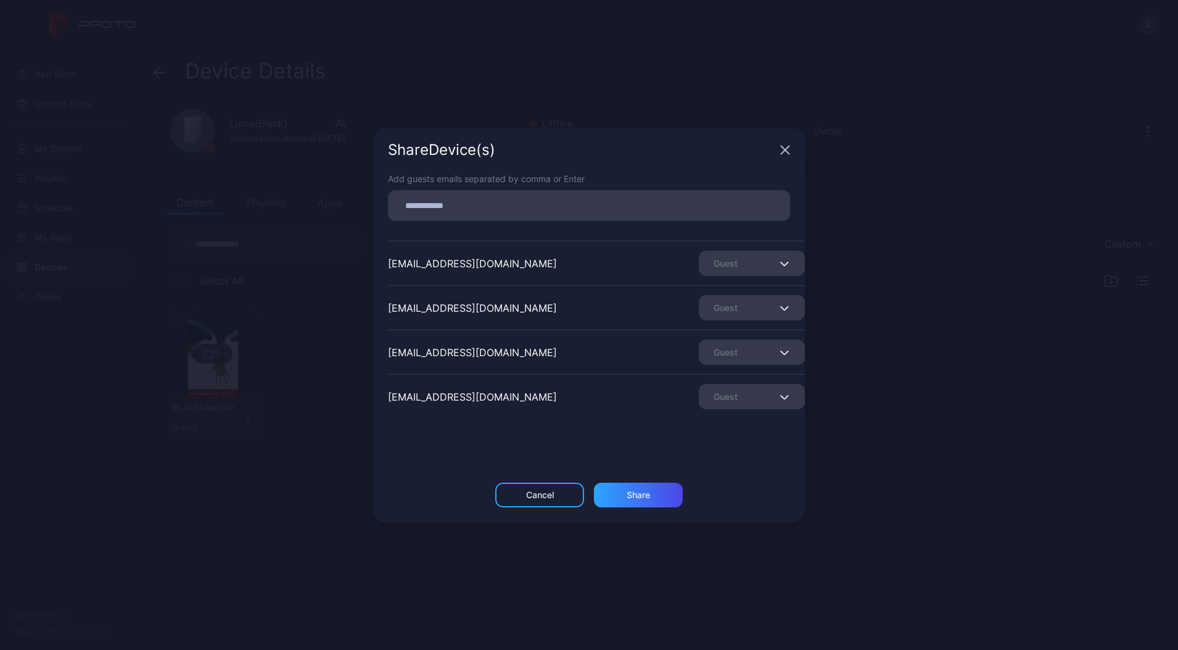
click at [735, 246] on div "[EMAIL_ADDRESS][DOMAIN_NAME] Guest" at bounding box center [596, 263] width 417 height 44
click at [735, 247] on div "[EMAIL_ADDRESS][DOMAIN_NAME] Guest" at bounding box center [596, 263] width 417 height 44
click at [724, 263] on div "Guest" at bounding box center [752, 262] width 106 height 25
click at [732, 312] on button "Remove Guest" at bounding box center [737, 301] width 105 height 39
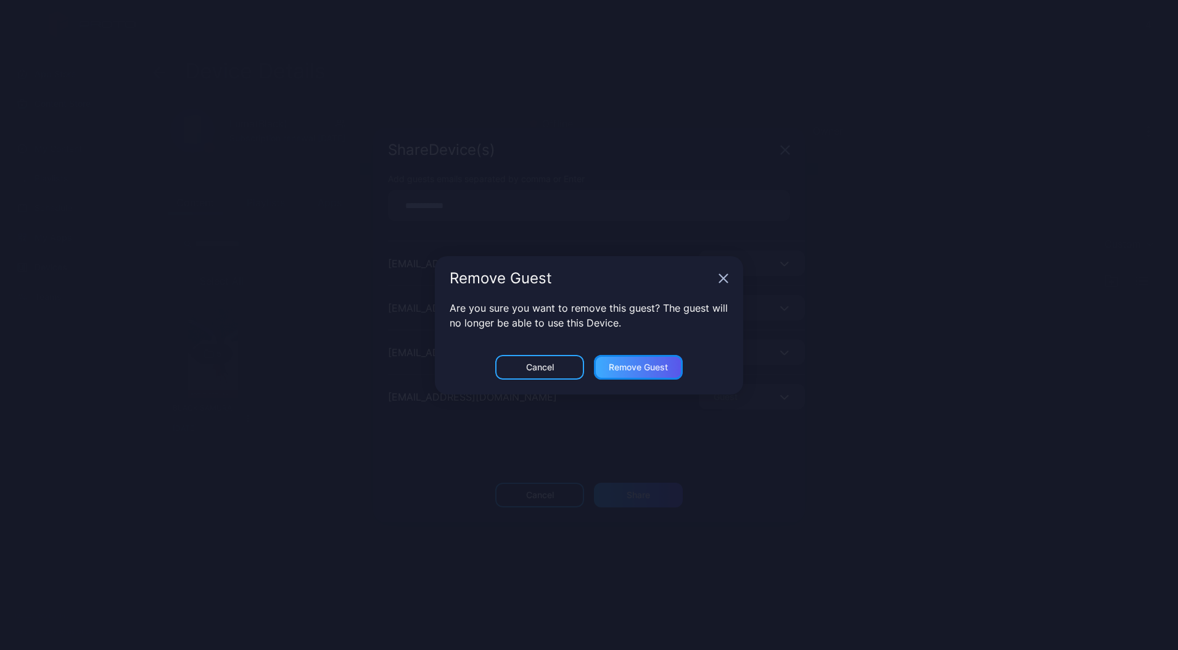
click at [642, 490] on div "Remove Guest" at bounding box center [638, 495] width 23 height 10
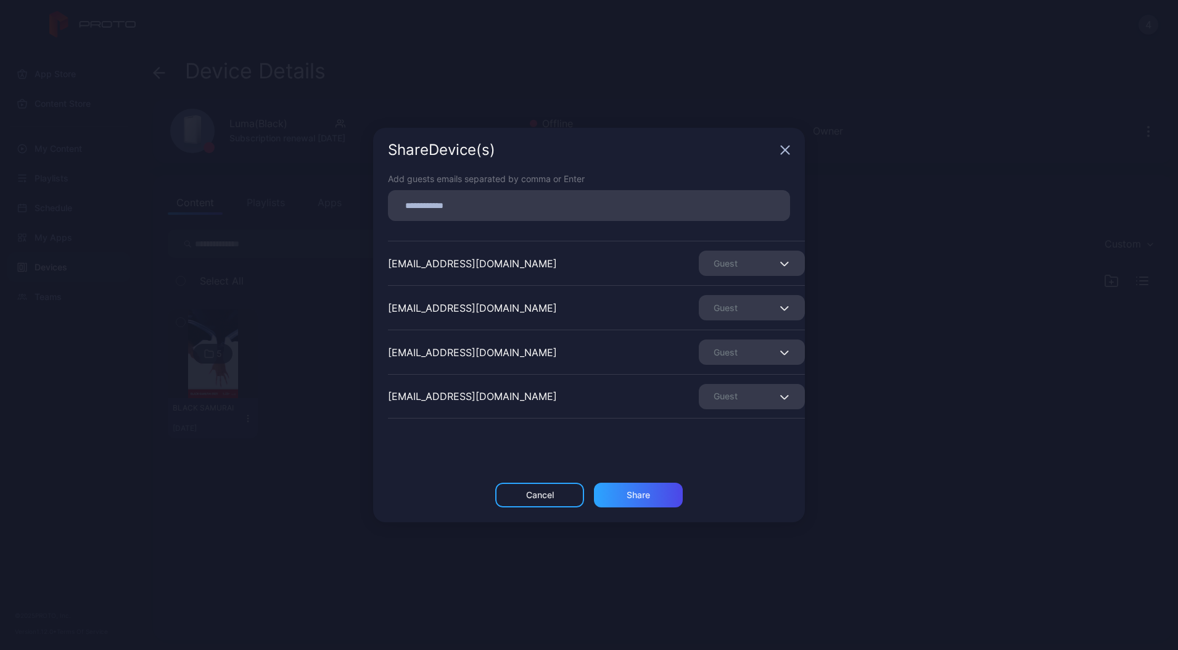
click at [735, 275] on div "Guest" at bounding box center [752, 262] width 106 height 25
click at [732, 311] on button "Remove Guest" at bounding box center [737, 301] width 105 height 39
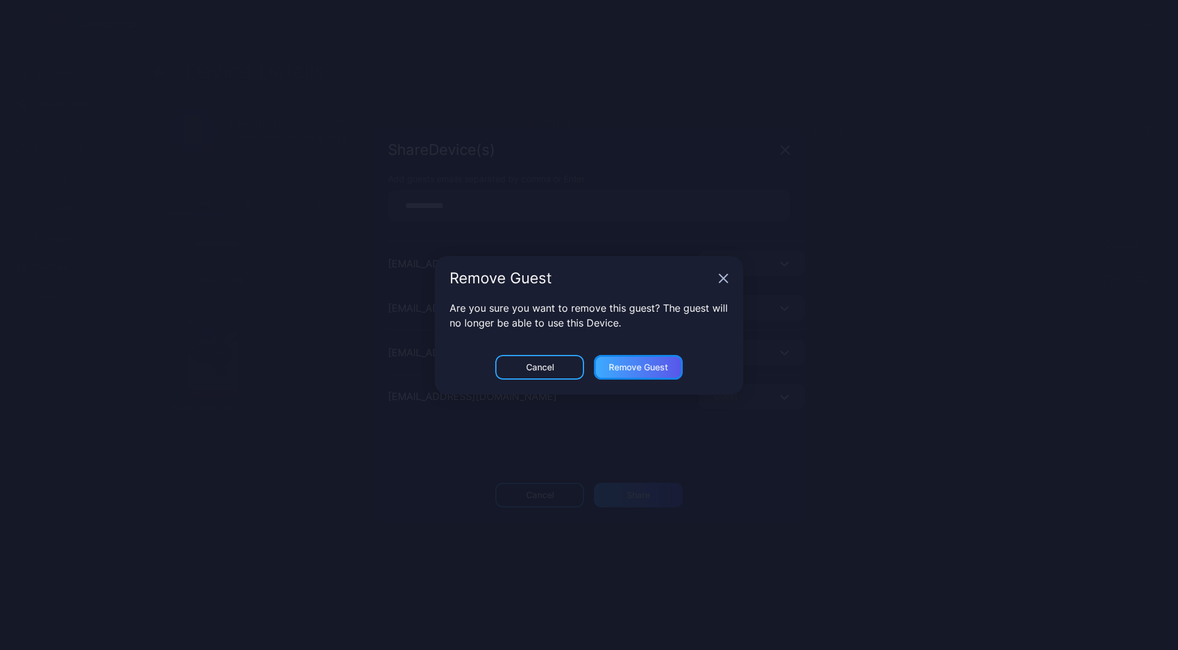
click at [640, 490] on div "Remove Guest" at bounding box center [638, 495] width 23 height 10
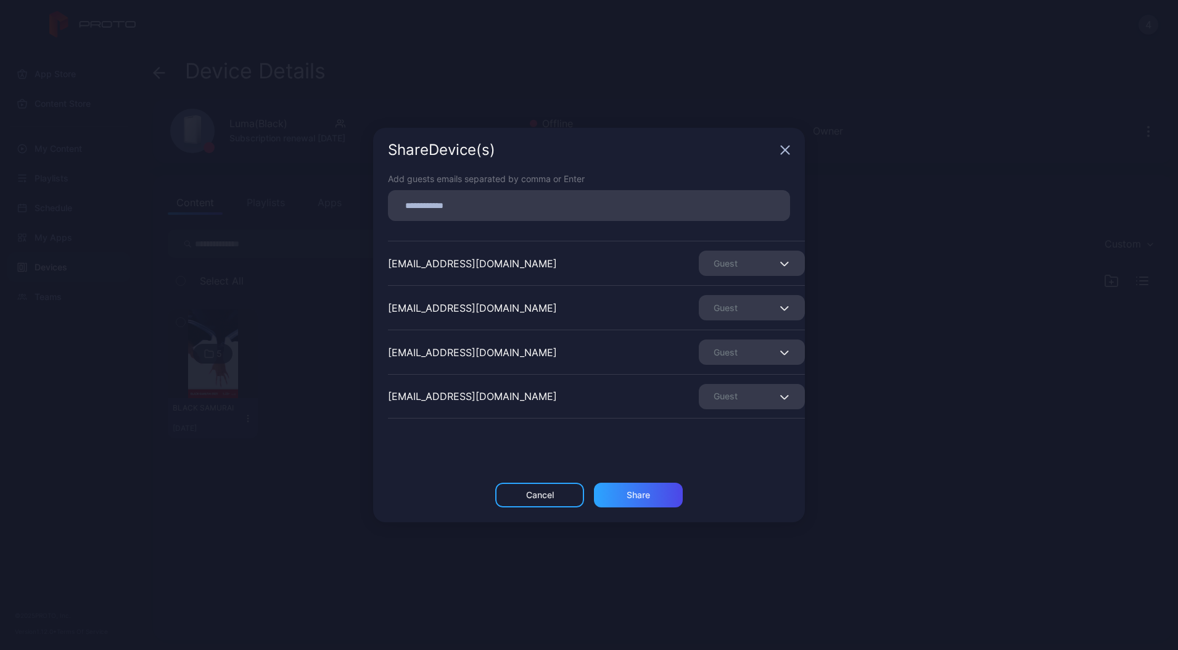
scroll to position [126, 0]
click at [721, 310] on div "Guest" at bounding box center [752, 307] width 106 height 25
click at [727, 347] on button "Remove Guest" at bounding box center [737, 345] width 105 height 39
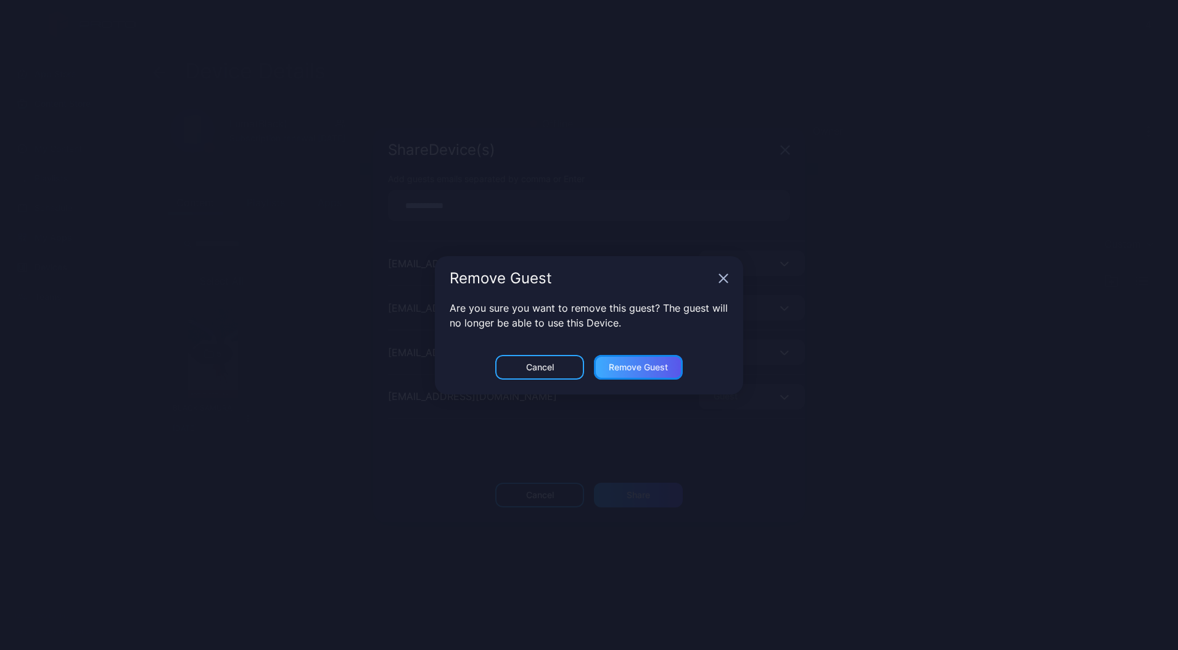
click at [641, 482] on div "Remove Guest" at bounding box center [638, 494] width 89 height 25
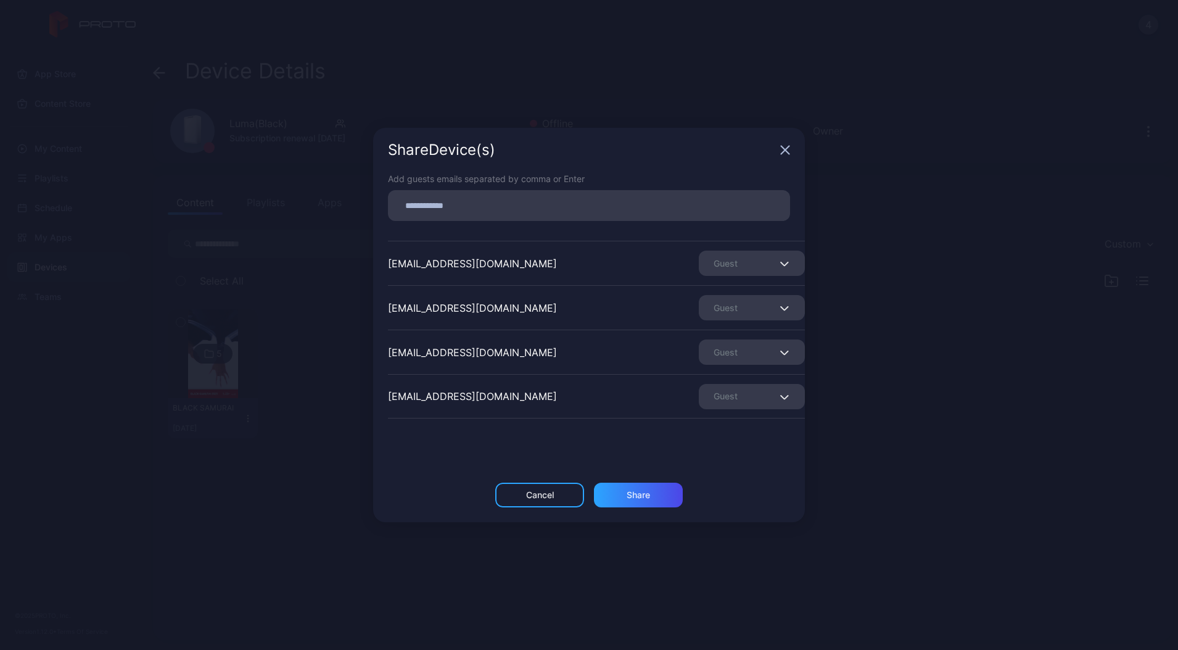
scroll to position [0, 0]
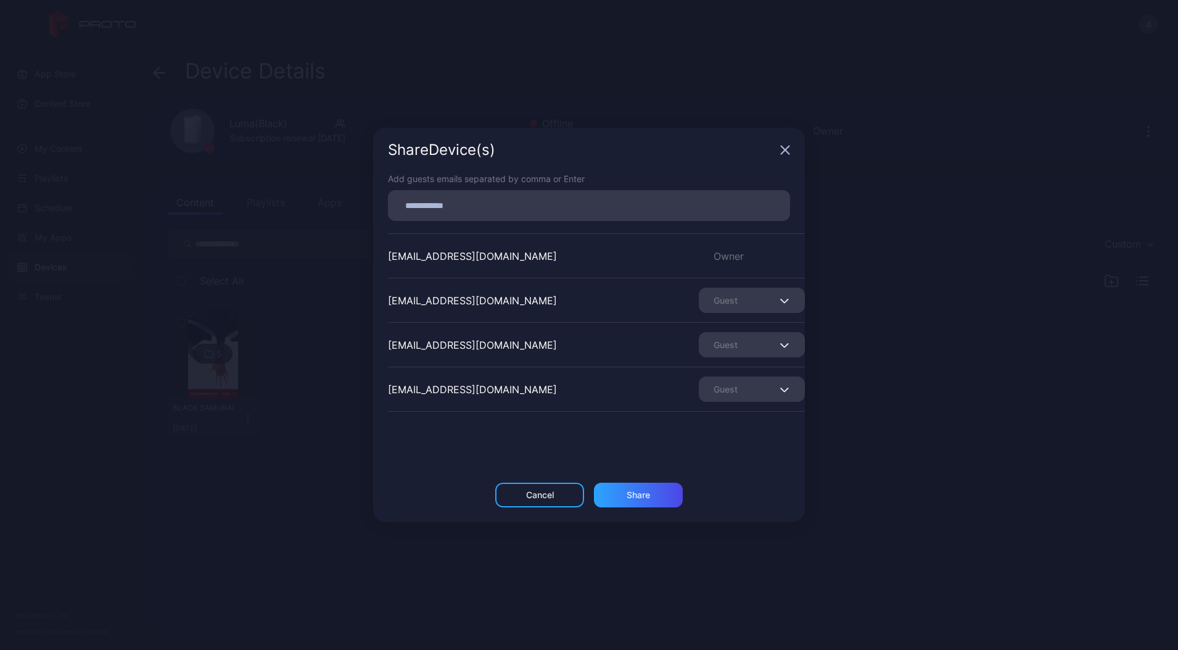
click at [726, 347] on div "Guest" at bounding box center [752, 344] width 106 height 25
click at [732, 381] on button "Remove Guest" at bounding box center [737, 382] width 105 height 39
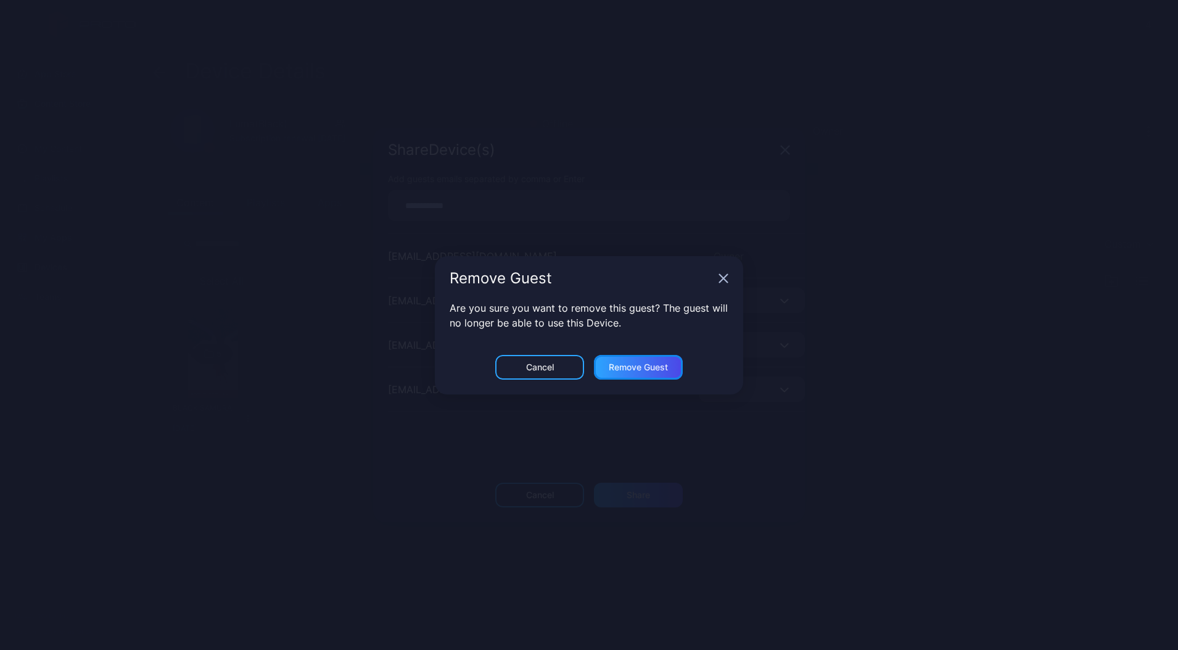
click at [627, 490] on div "Remove Guest" at bounding box center [638, 495] width 23 height 10
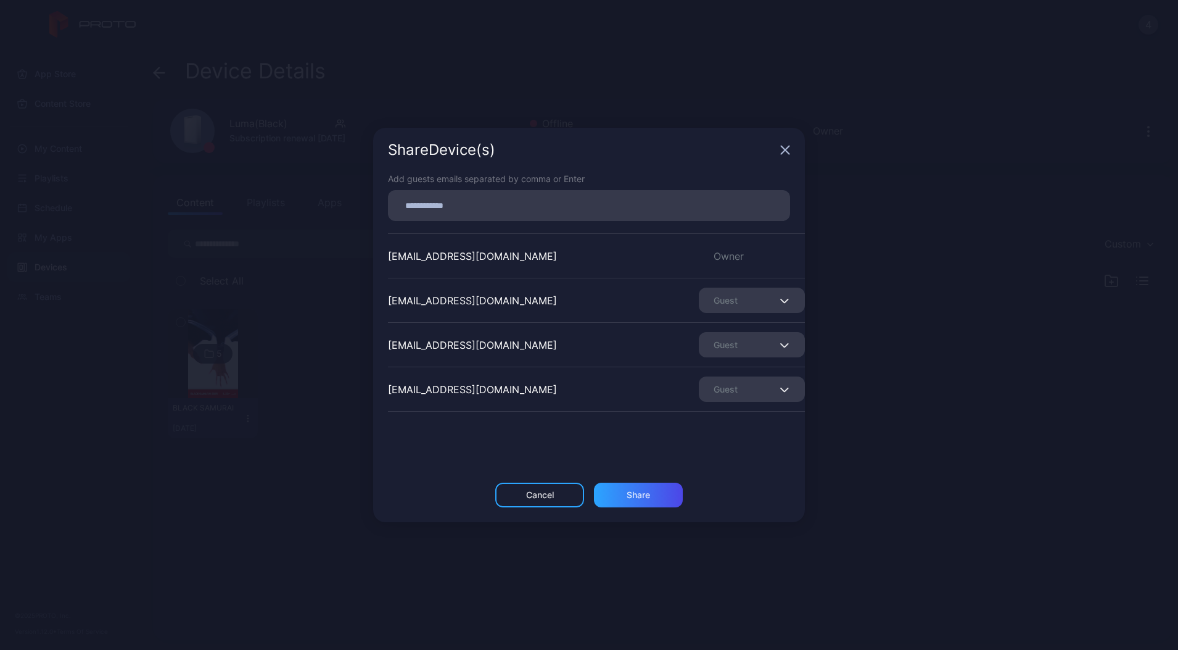
scroll to position [37, 0]
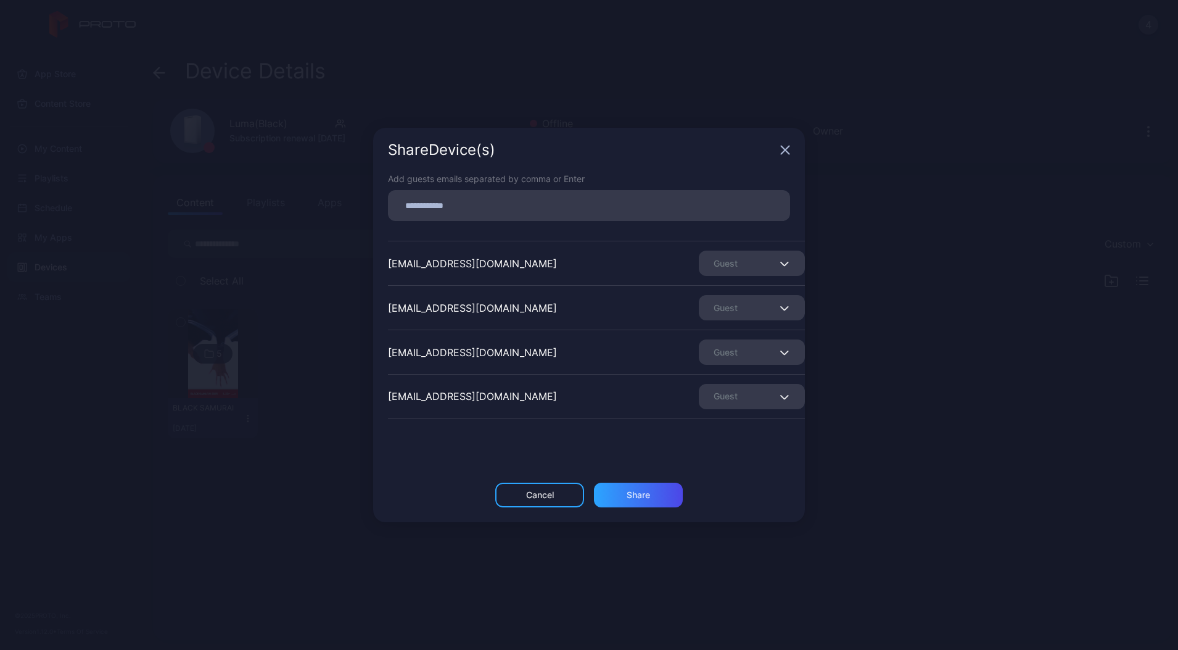
click at [710, 357] on div "Guest" at bounding box center [752, 351] width 106 height 25
click at [714, 392] on button "Remove Guest" at bounding box center [737, 390] width 105 height 39
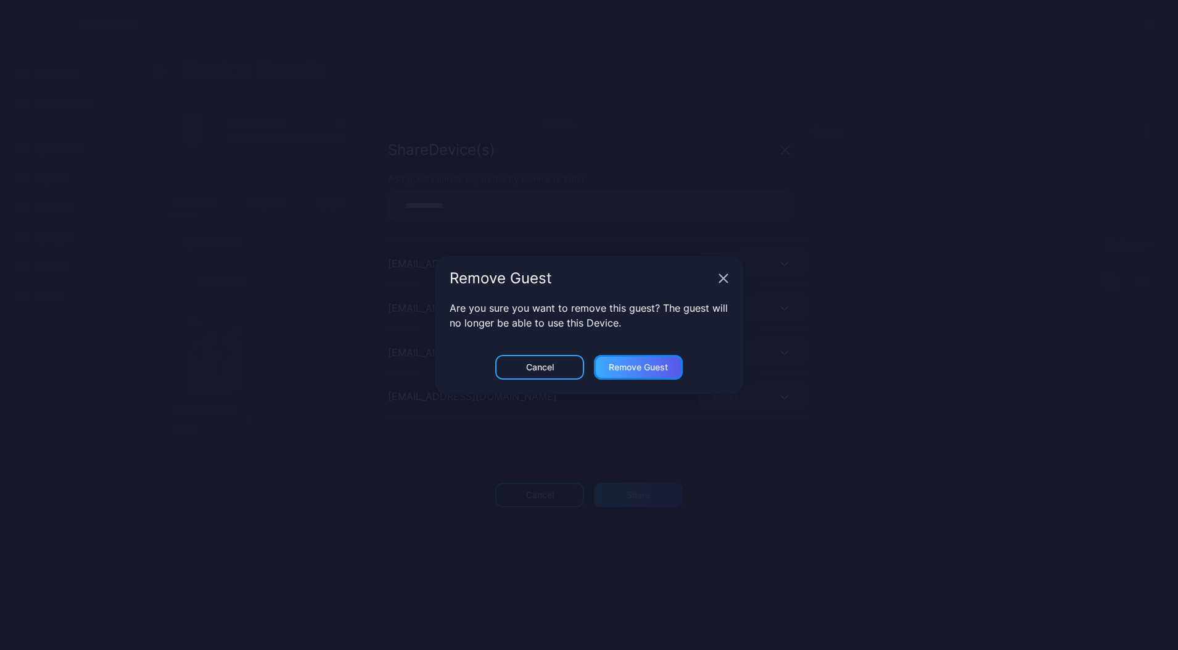
click at [648, 490] on div "Remove Guest" at bounding box center [638, 495] width 23 height 10
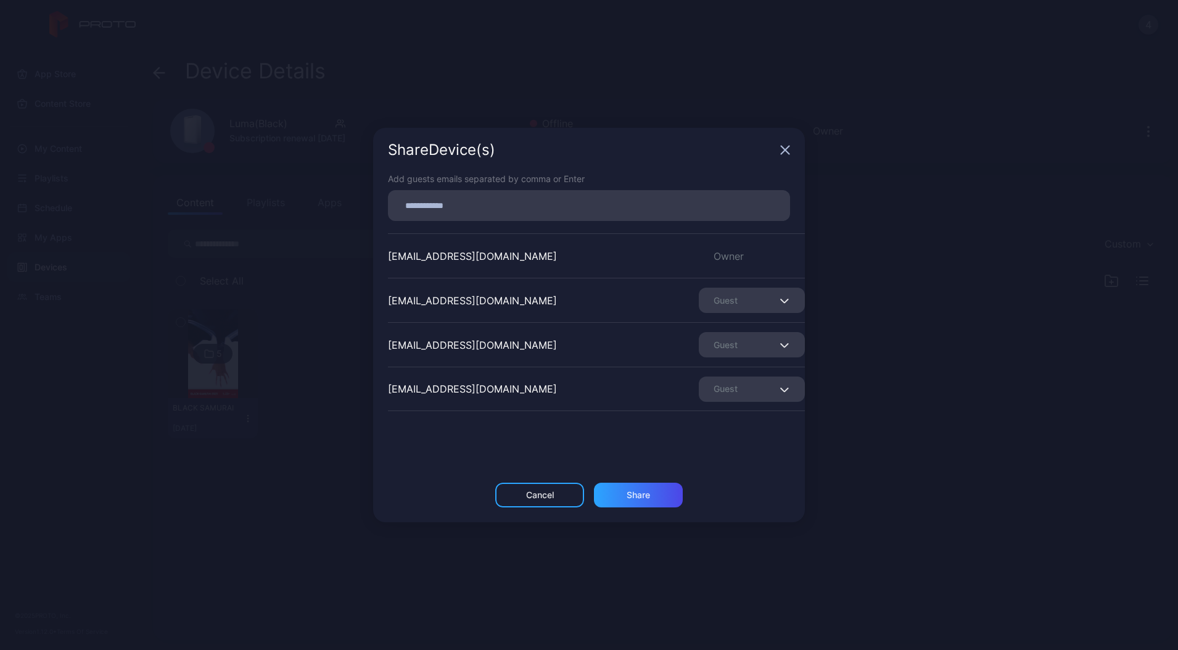
scroll to position [0, 0]
click at [792, 149] on div "Share Device (s)" at bounding box center [589, 150] width 432 height 44
